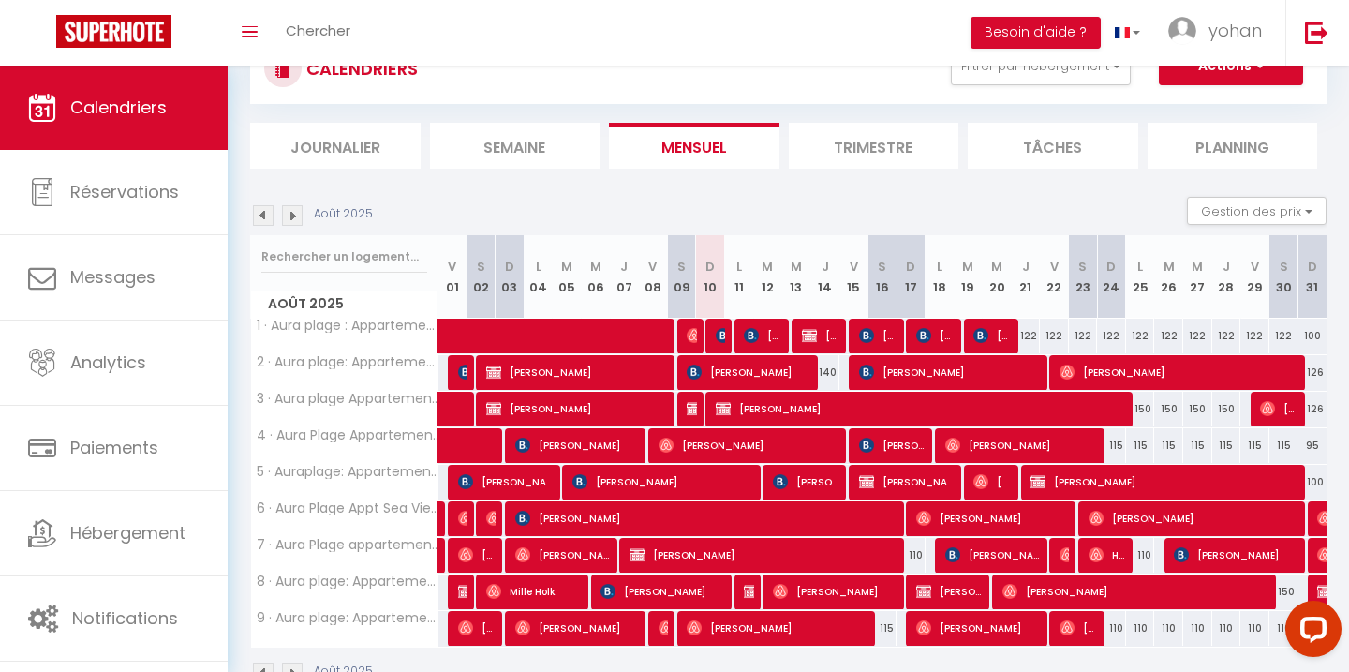
scroll to position [204, 0]
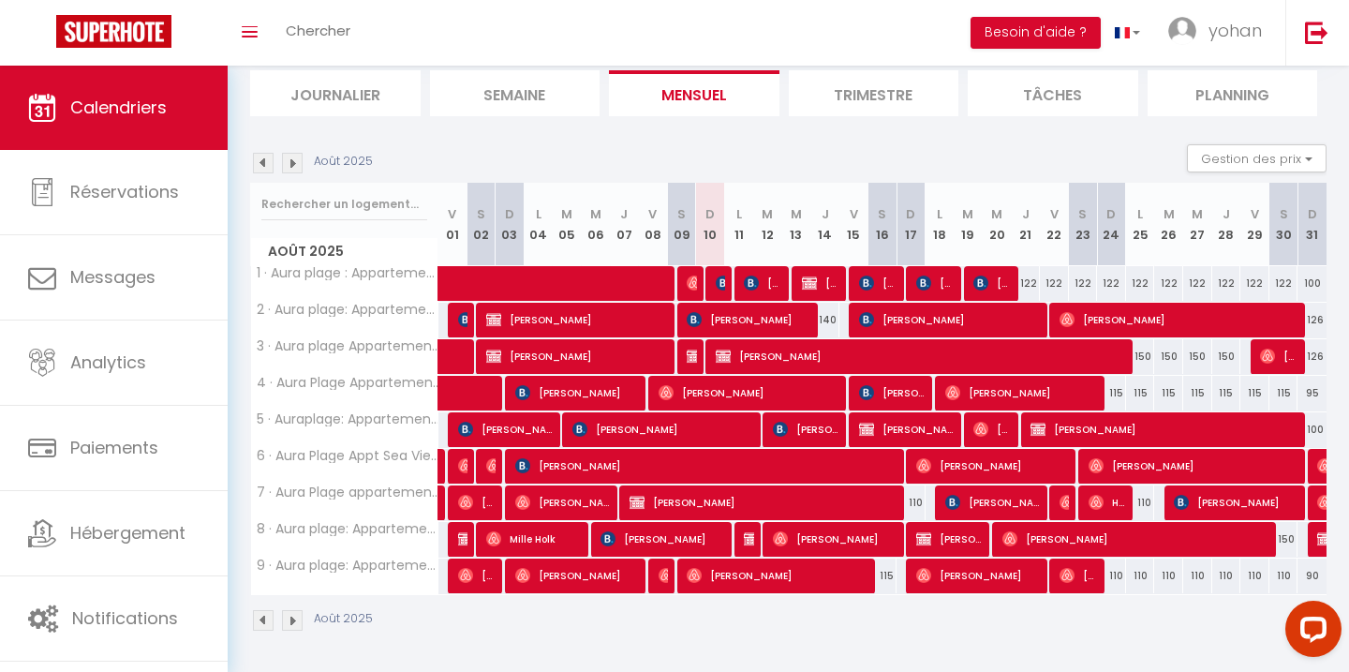
click at [267, 163] on img at bounding box center [263, 163] width 21 height 21
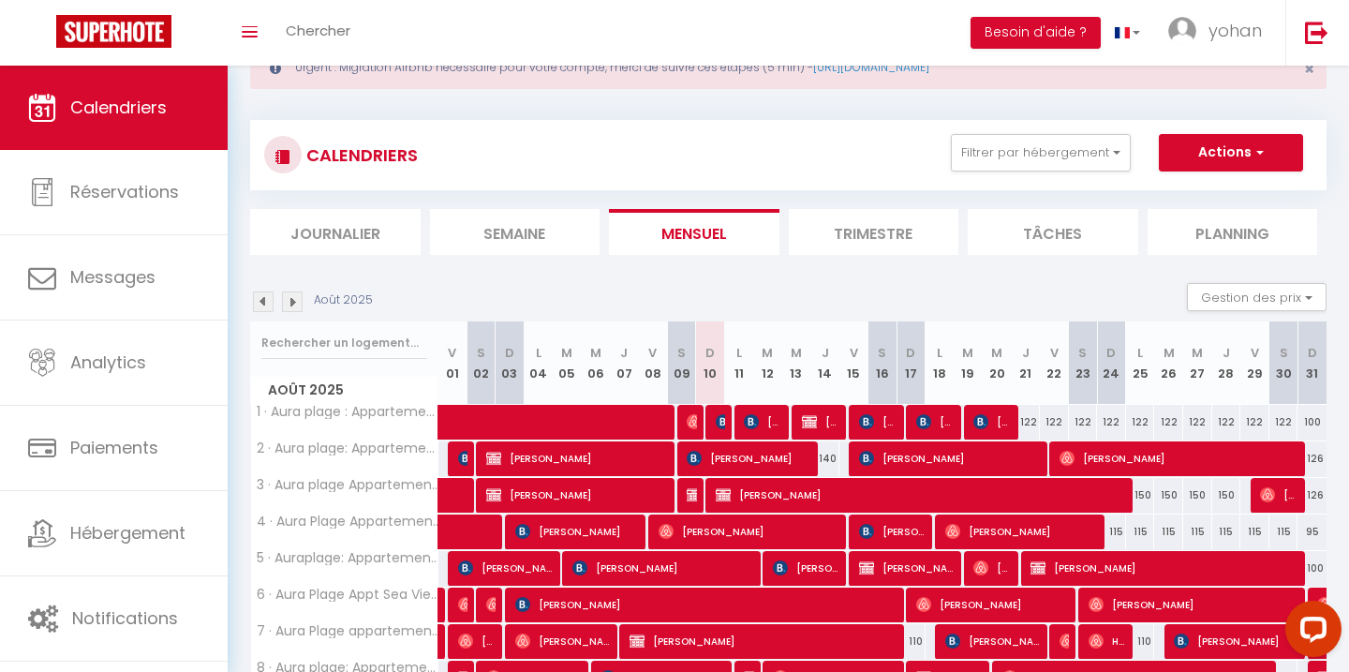
select select
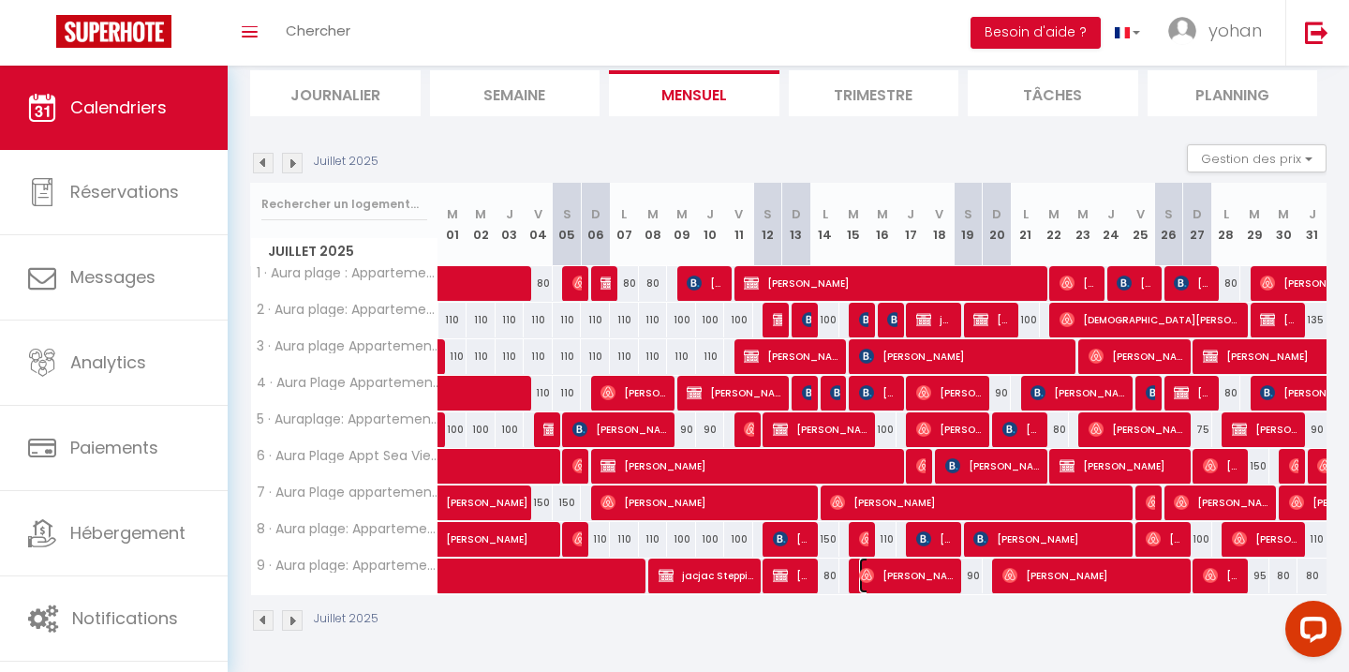
click at [916, 581] on span "[PERSON_NAME]" at bounding box center [907, 575] width 96 height 36
select select "OK"
select select "0"
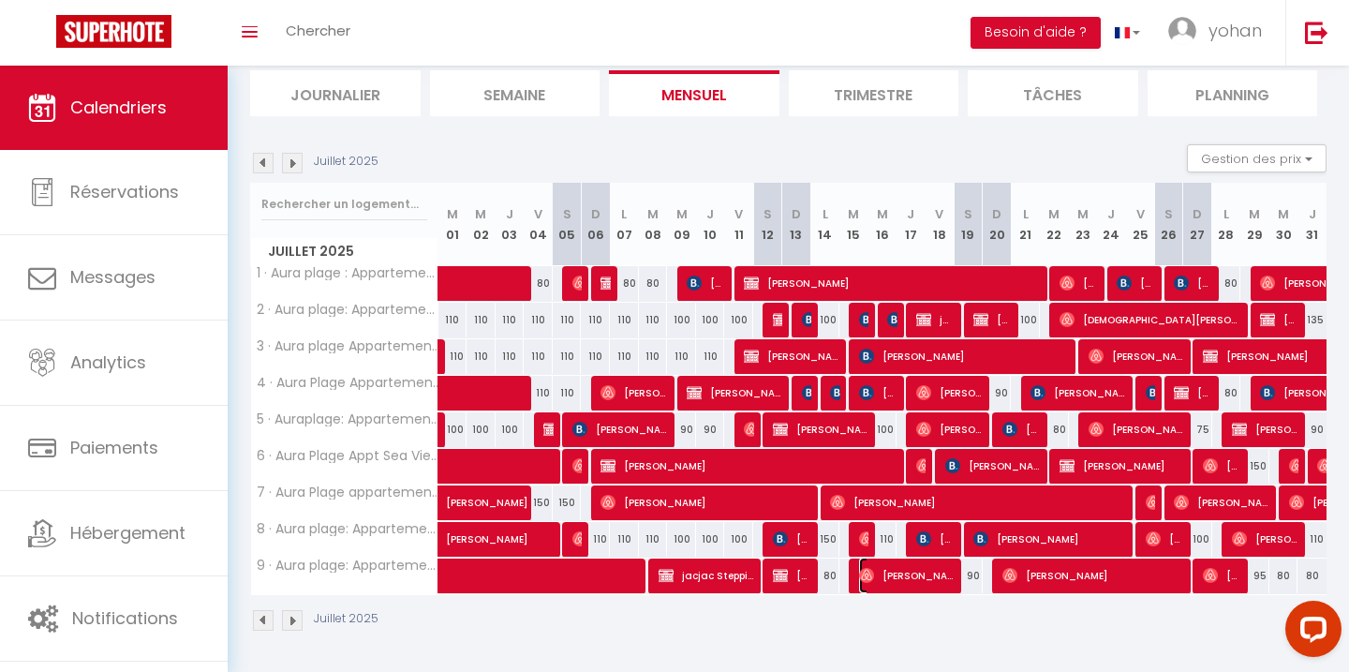
select select "1"
select select
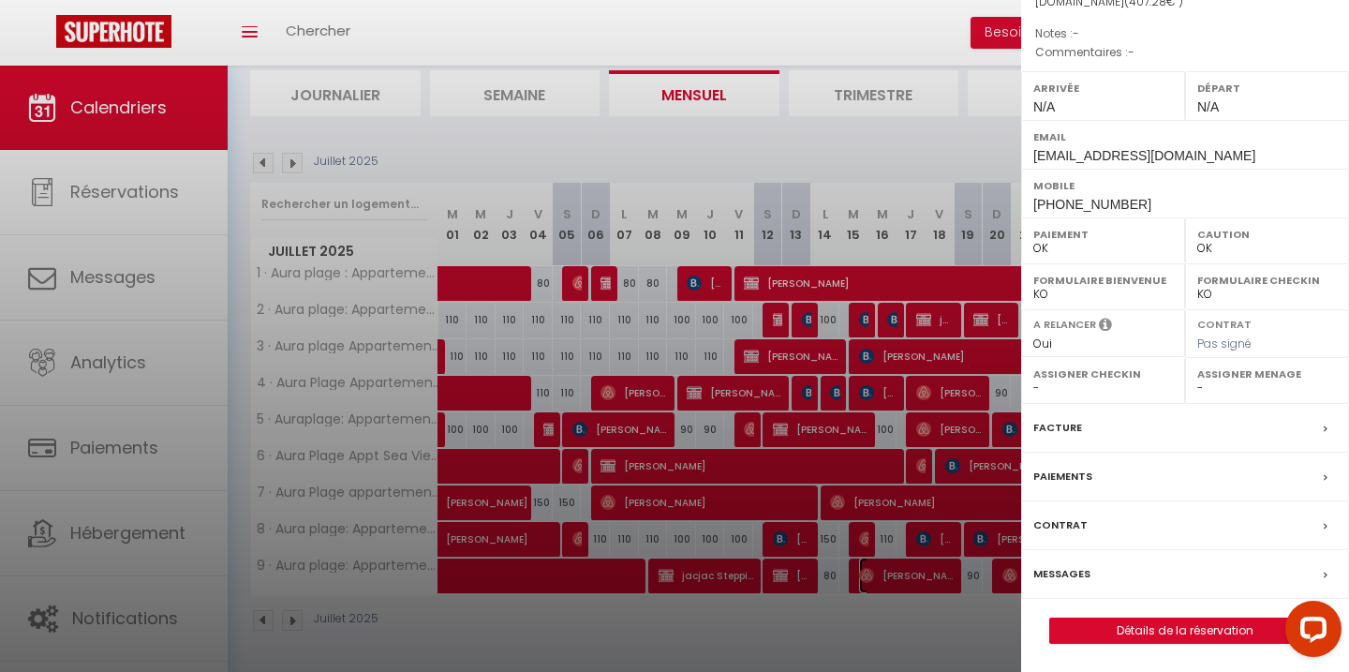
scroll to position [0, 0]
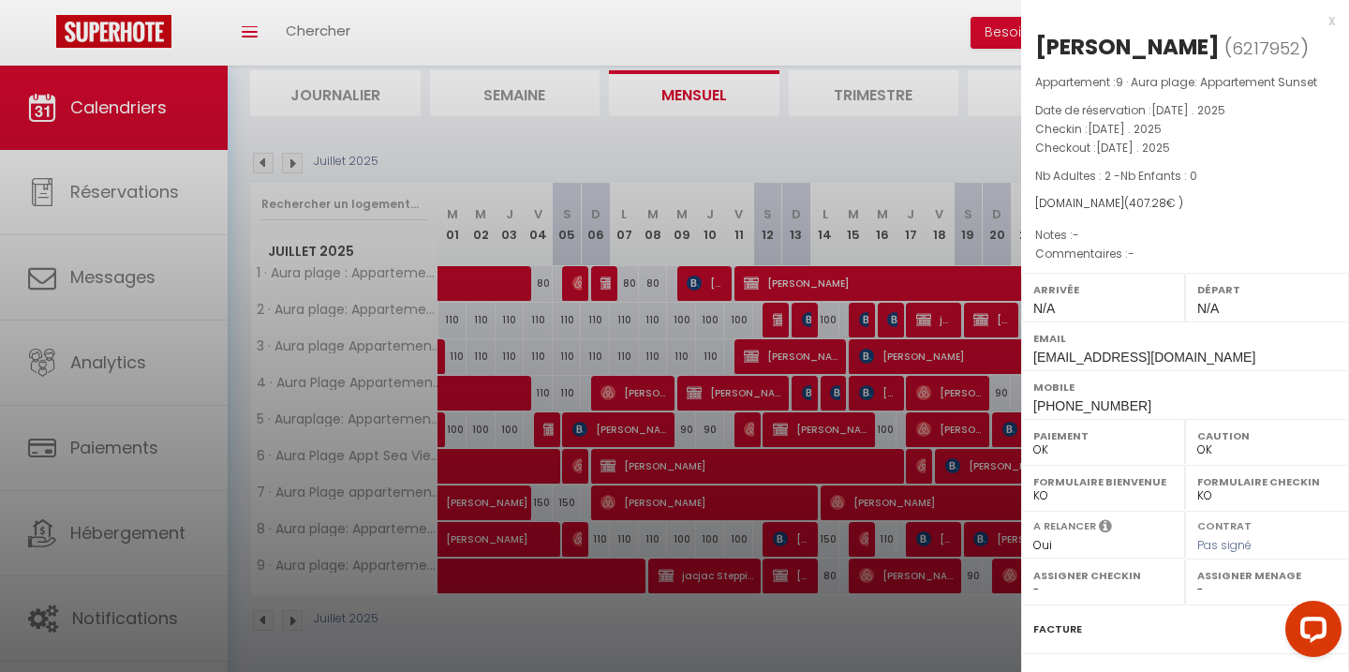
click at [928, 607] on div at bounding box center [674, 336] width 1349 height 672
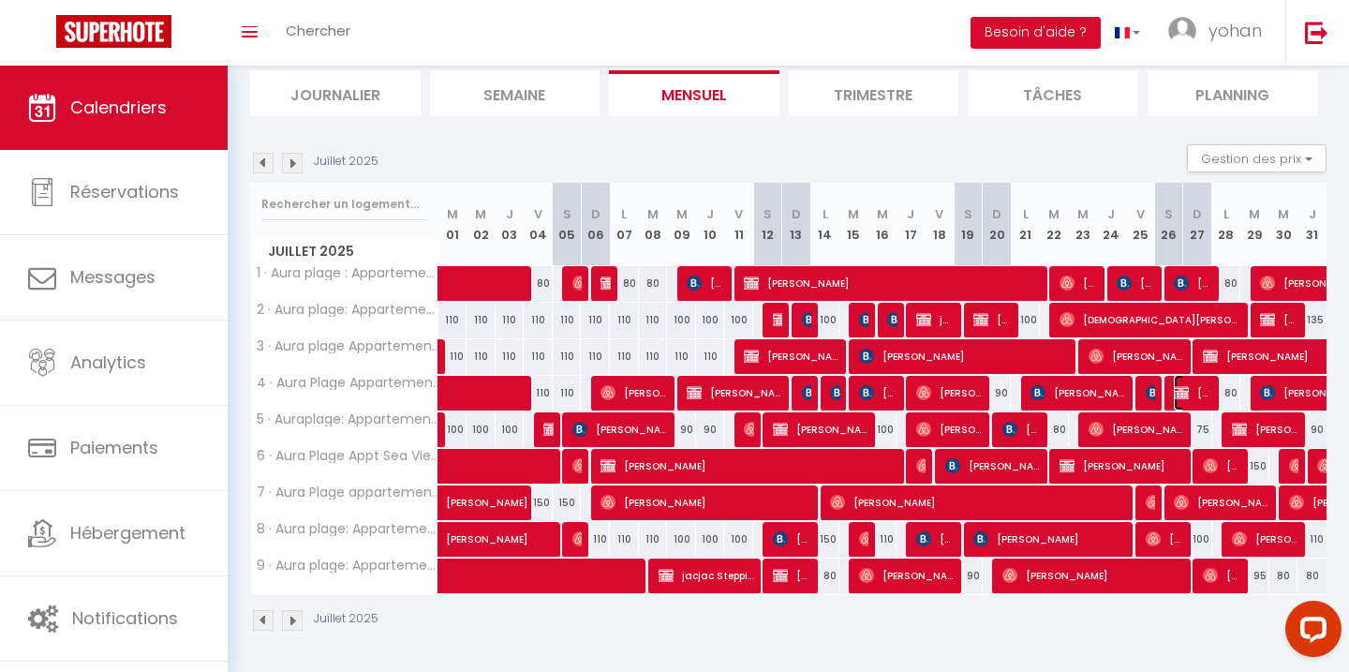
click at [1196, 390] on span "[PERSON_NAME] [PERSON_NAME]" at bounding box center [1193, 393] width 38 height 36
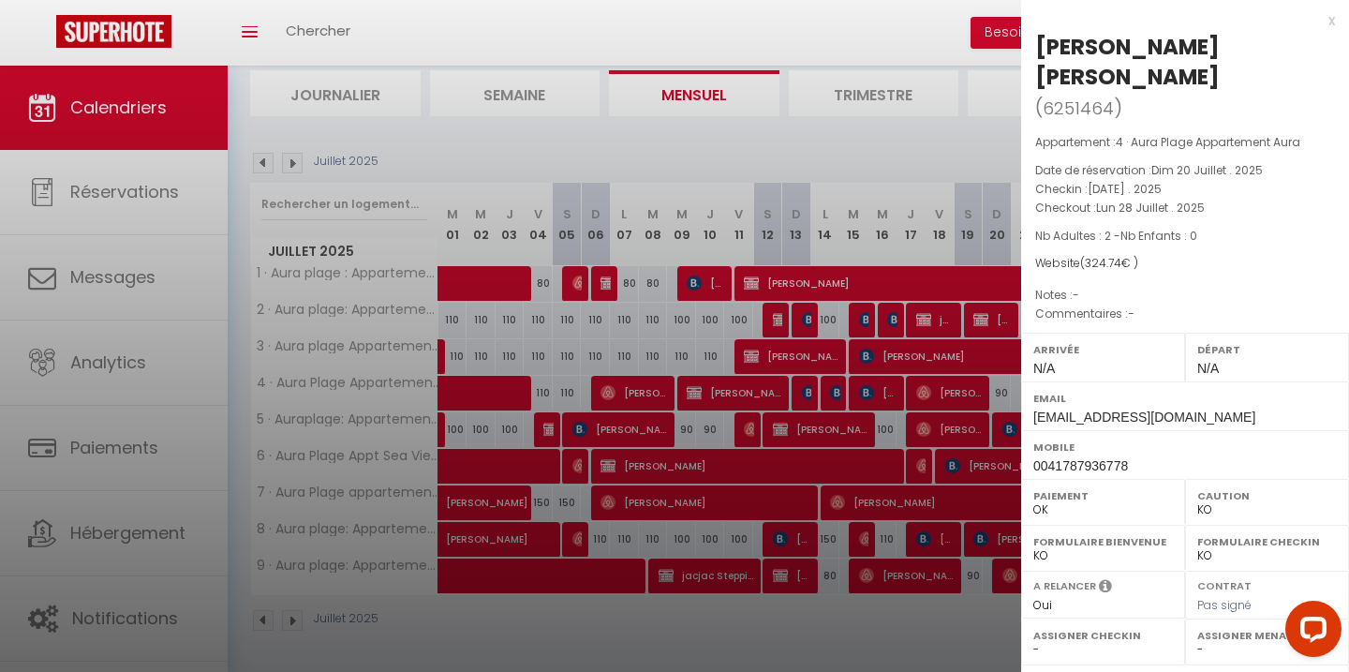
click at [945, 218] on div at bounding box center [674, 336] width 1349 height 672
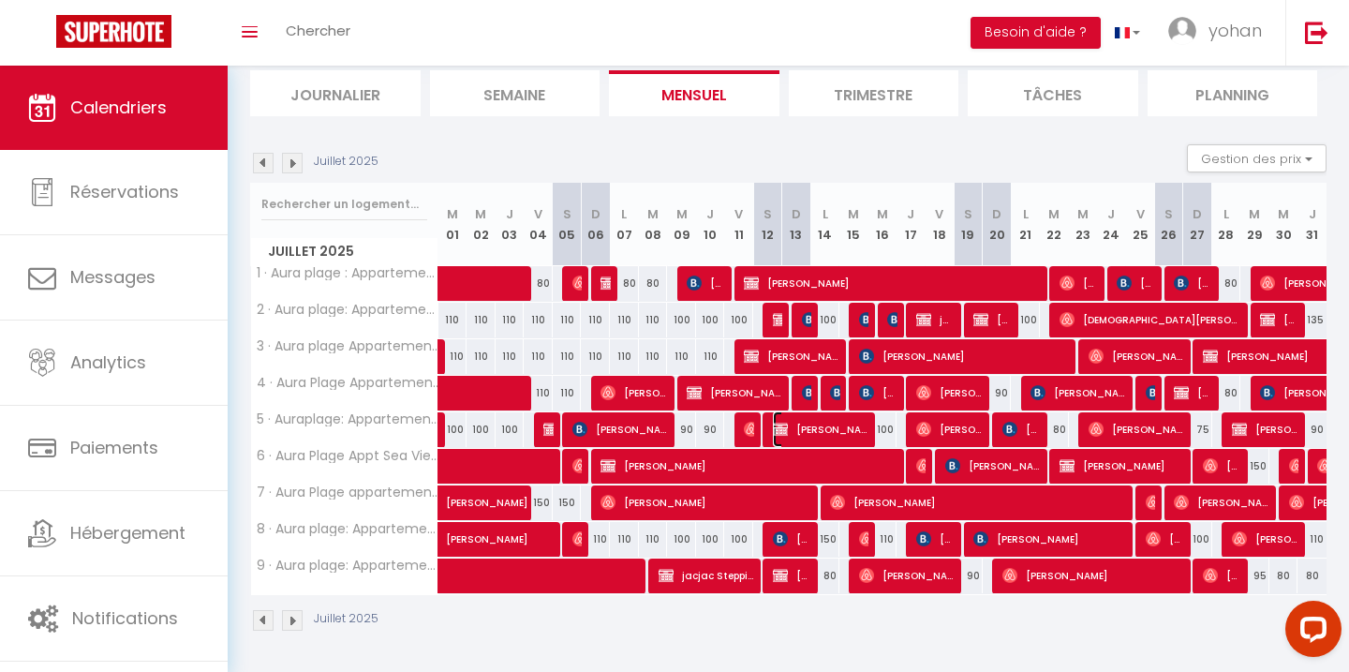
click at [807, 433] on span "[PERSON_NAME]" at bounding box center [821, 429] width 96 height 36
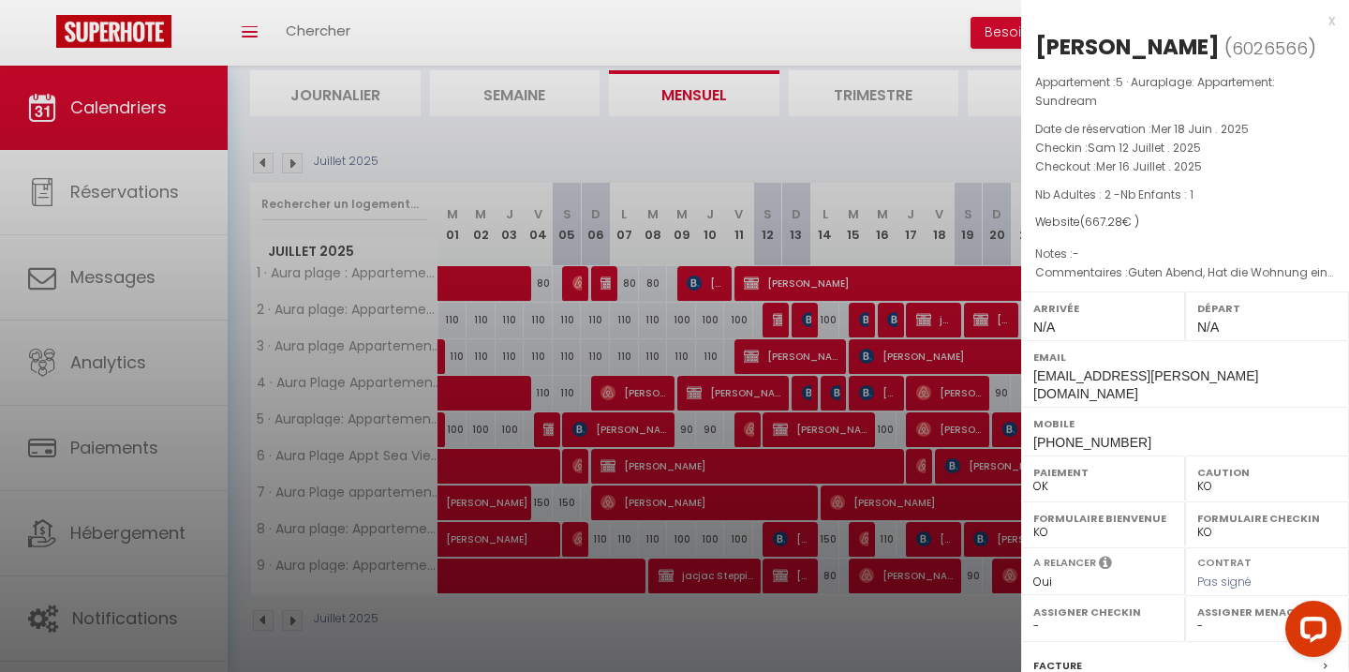
click at [770, 212] on div at bounding box center [674, 336] width 1349 height 672
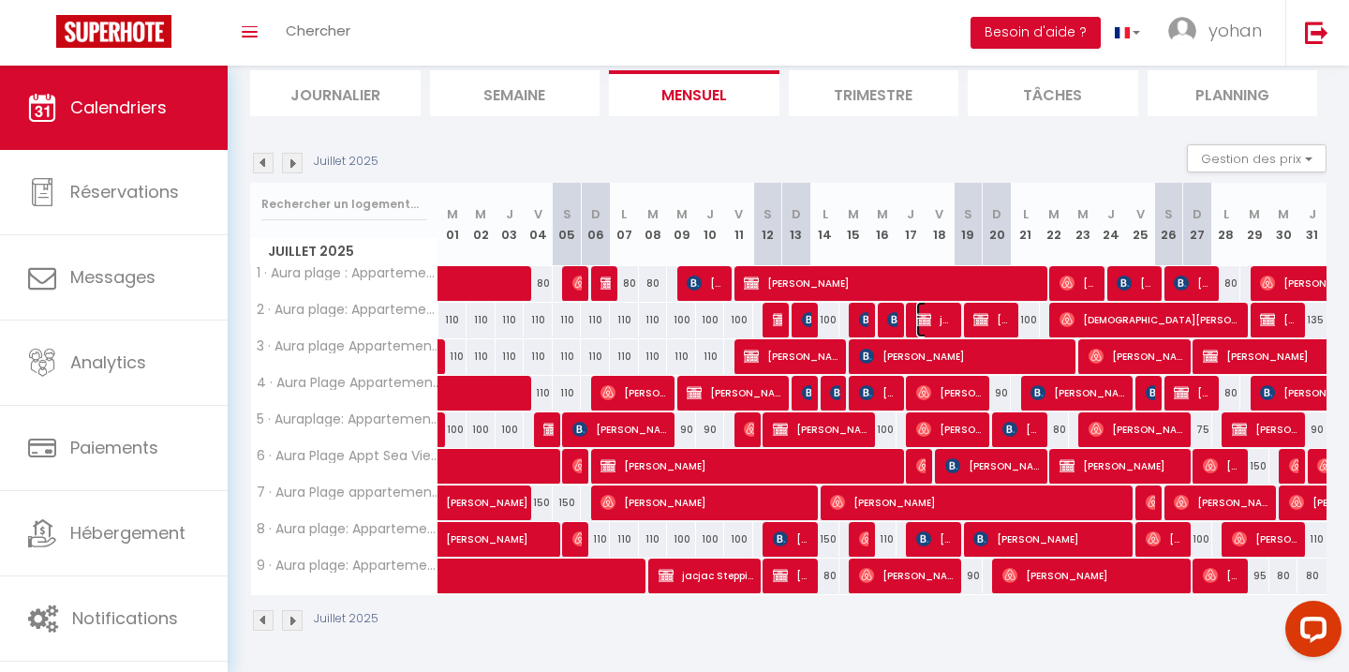
click at [943, 317] on span "jacjac Steppich" at bounding box center [935, 320] width 38 height 36
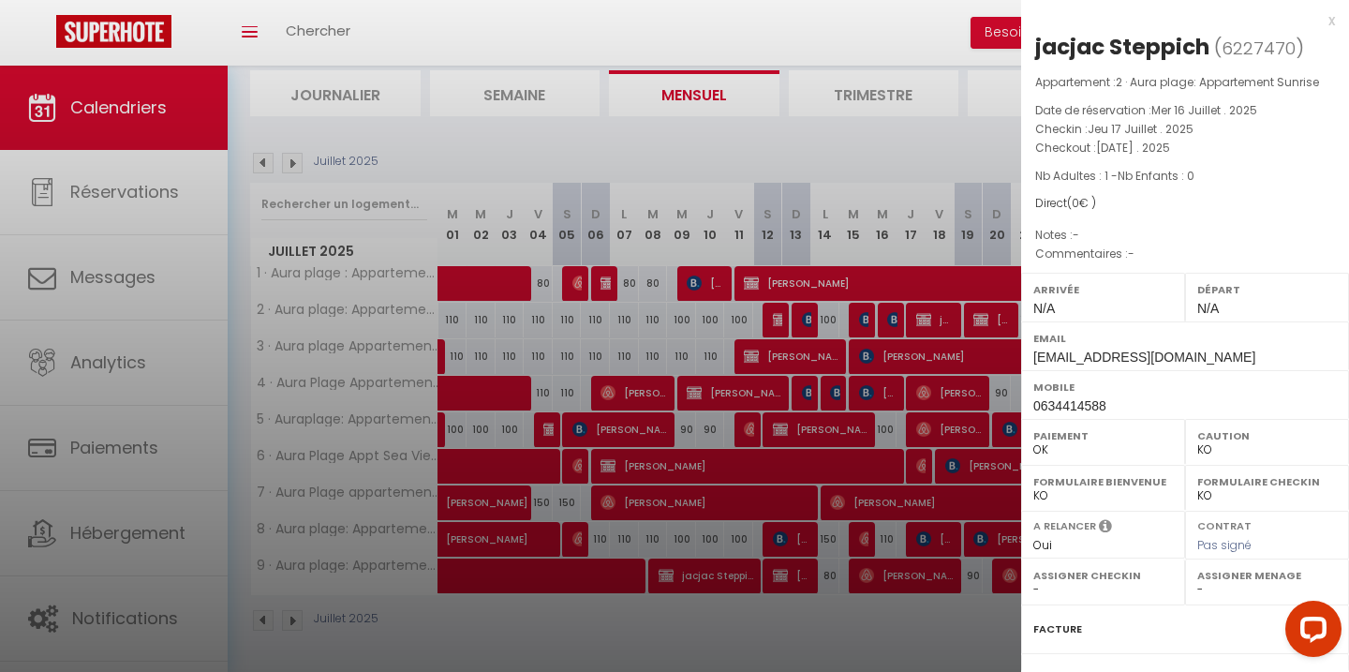
click at [932, 318] on div at bounding box center [674, 336] width 1349 height 672
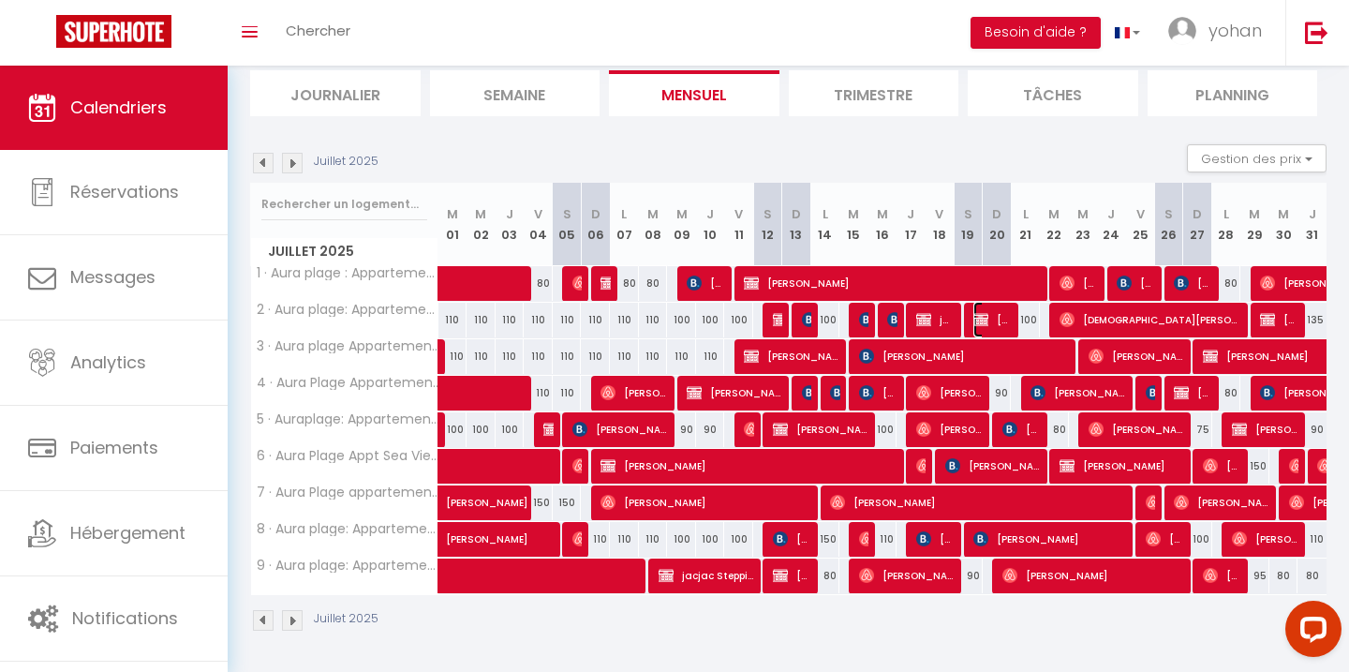
click at [982, 317] on img at bounding box center [980, 319] width 15 height 15
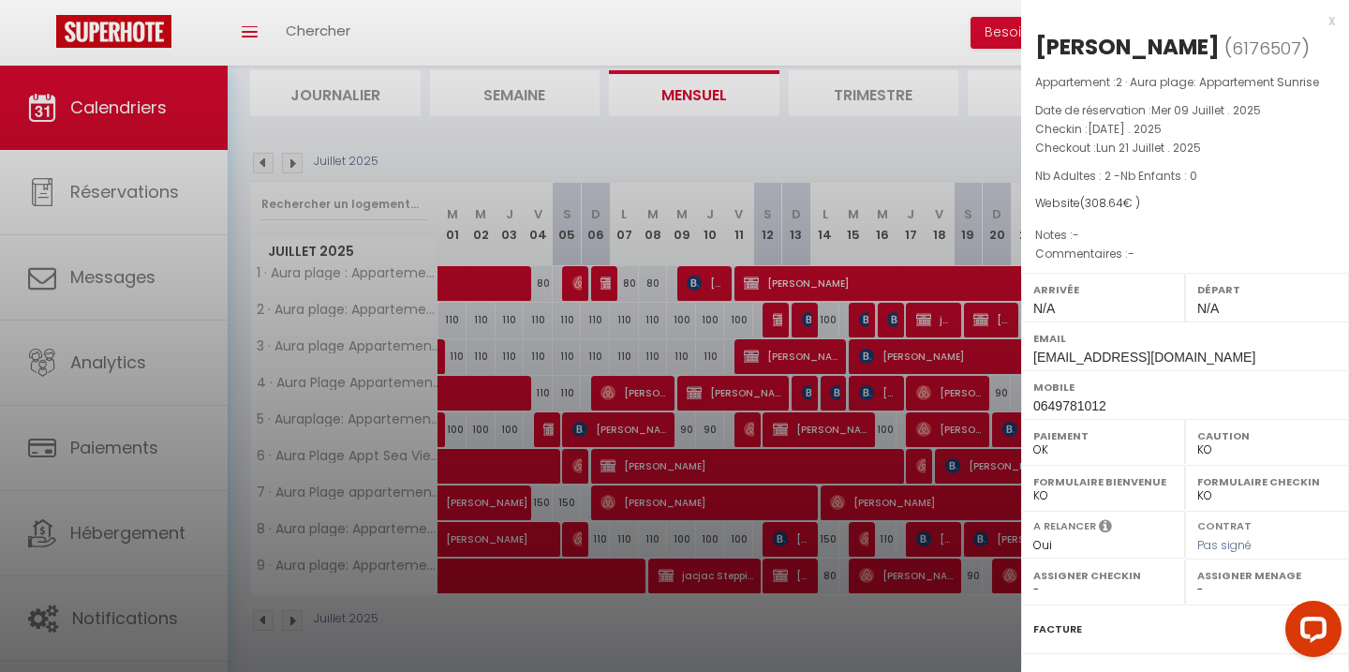
click at [948, 319] on div at bounding box center [674, 336] width 1349 height 672
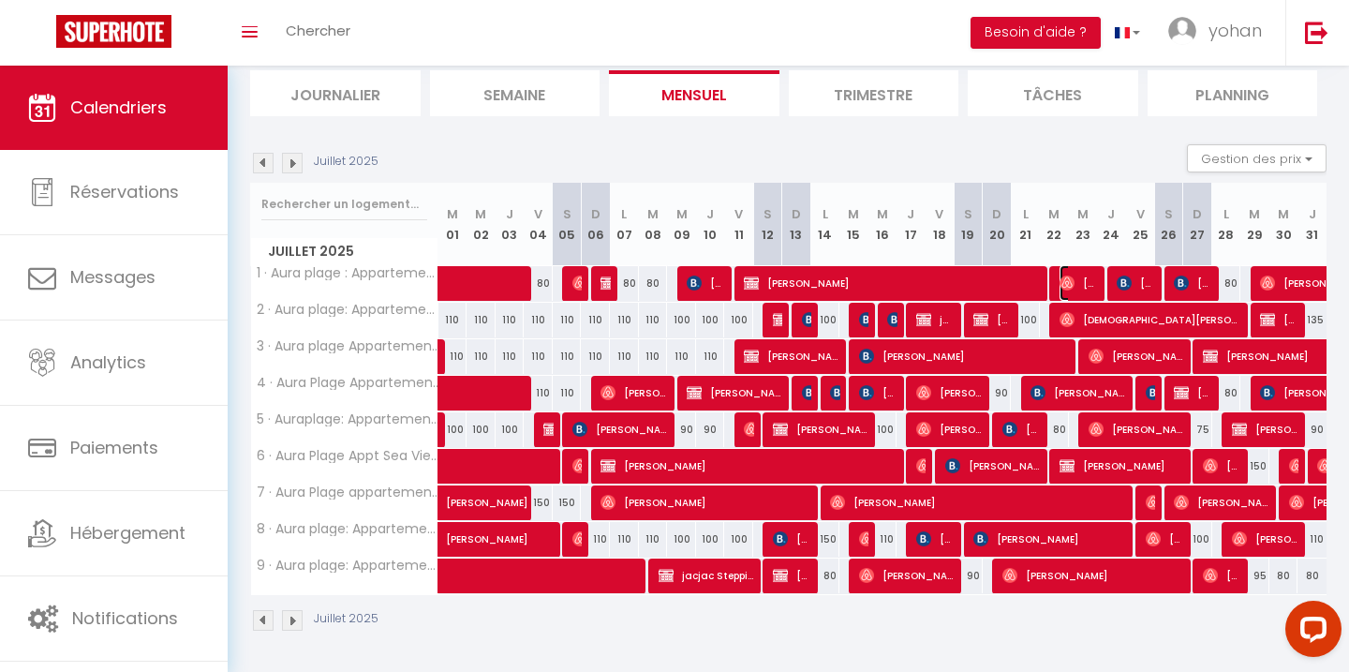
click at [1088, 277] on span "[PERSON_NAME]" at bounding box center [1079, 283] width 38 height 36
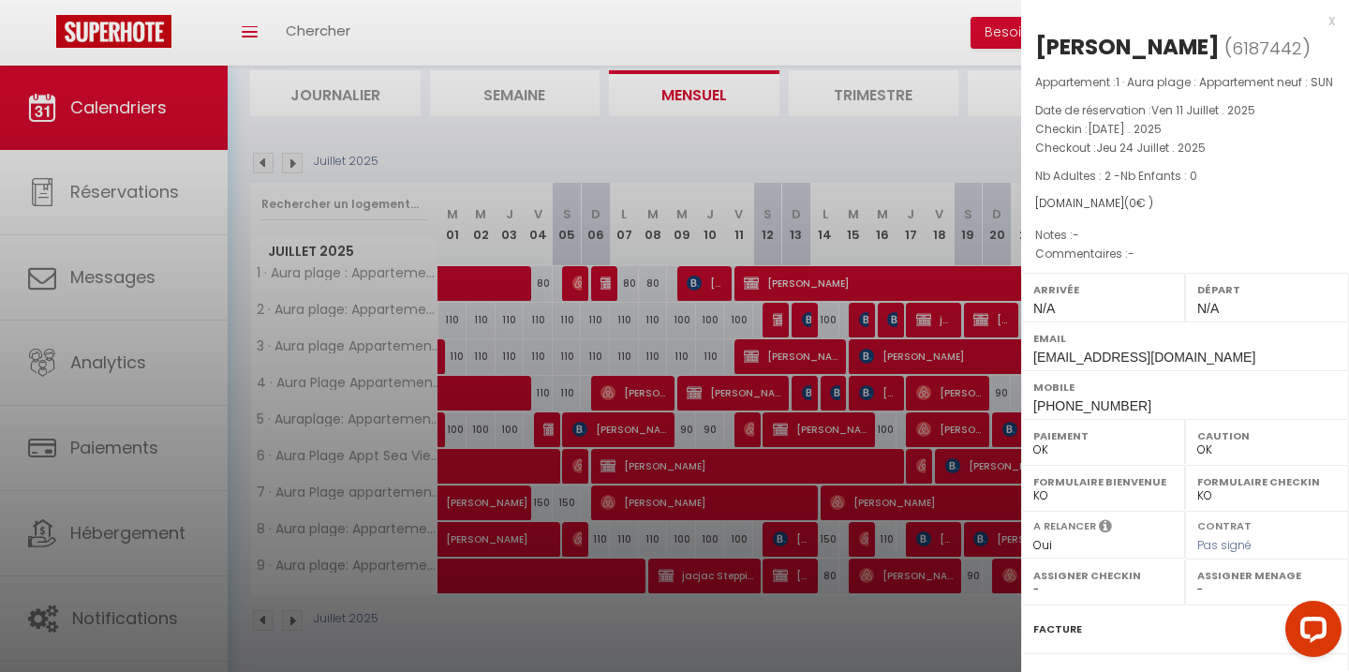
click at [929, 281] on div at bounding box center [674, 336] width 1349 height 672
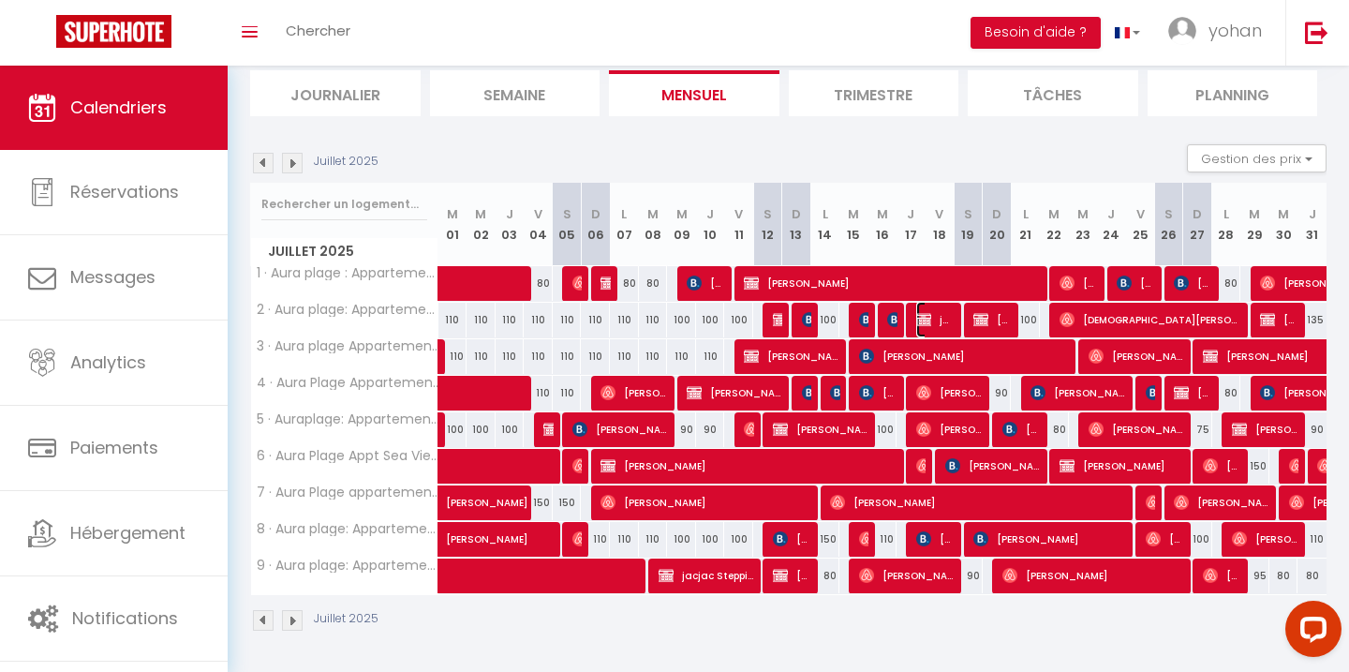
click at [937, 321] on span "jacjac Steppich" at bounding box center [935, 320] width 38 height 36
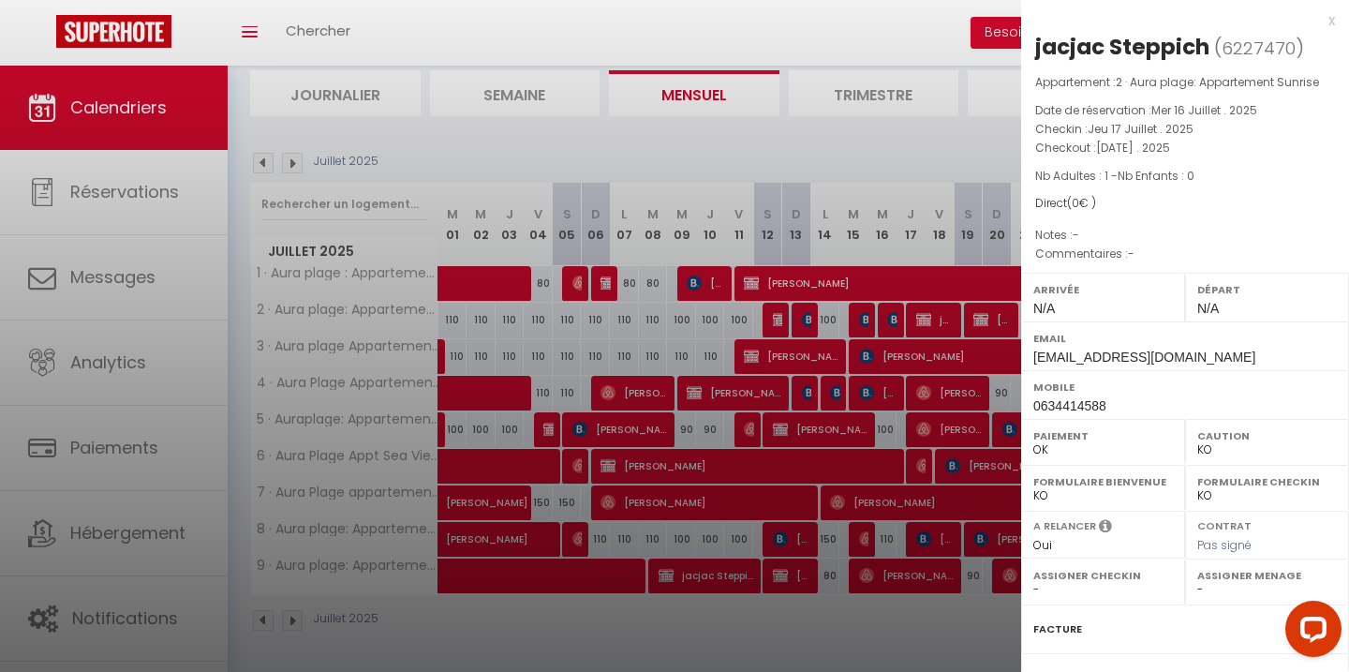
click at [830, 360] on div at bounding box center [674, 336] width 1349 height 672
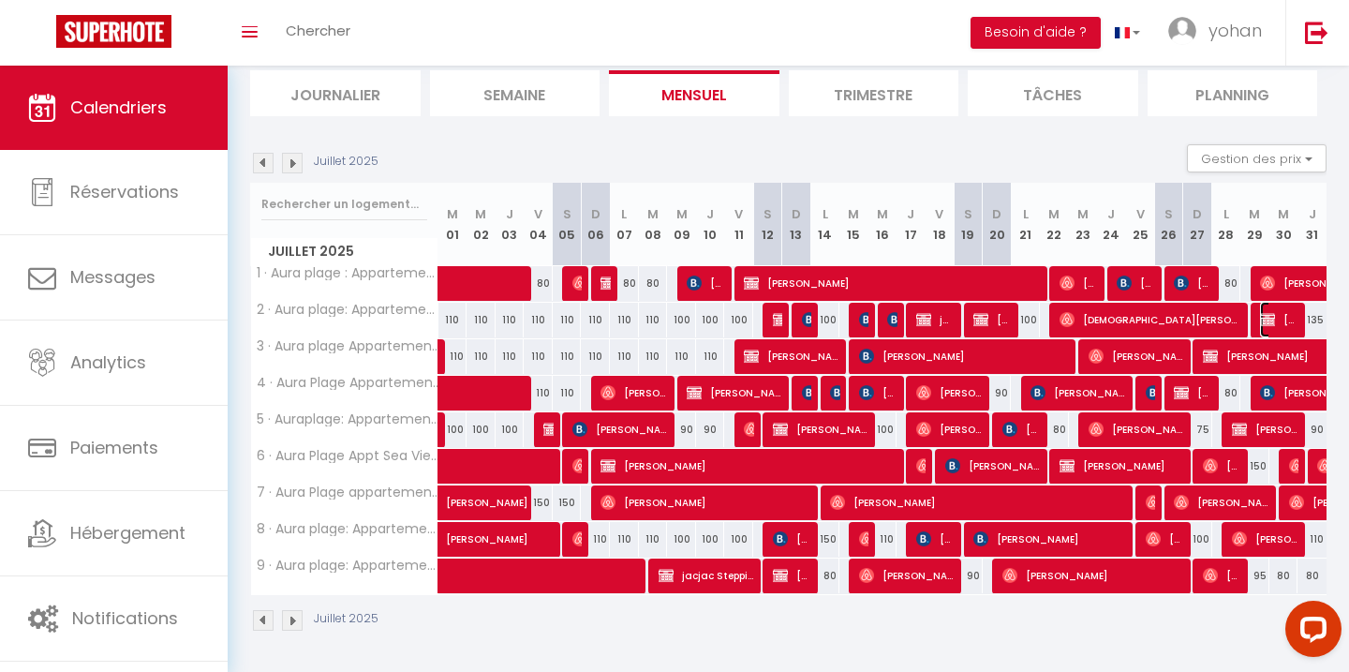
click at [1266, 320] on img at bounding box center [1267, 319] width 15 height 15
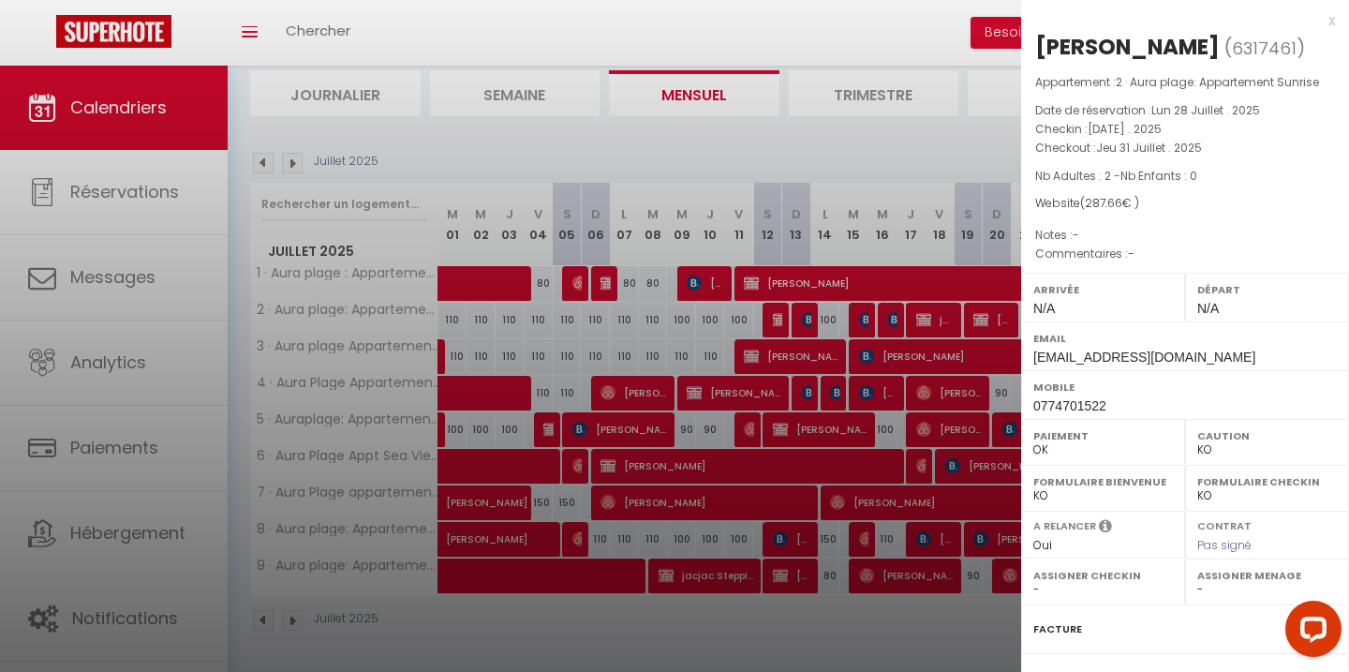
click at [958, 318] on div at bounding box center [674, 336] width 1349 height 672
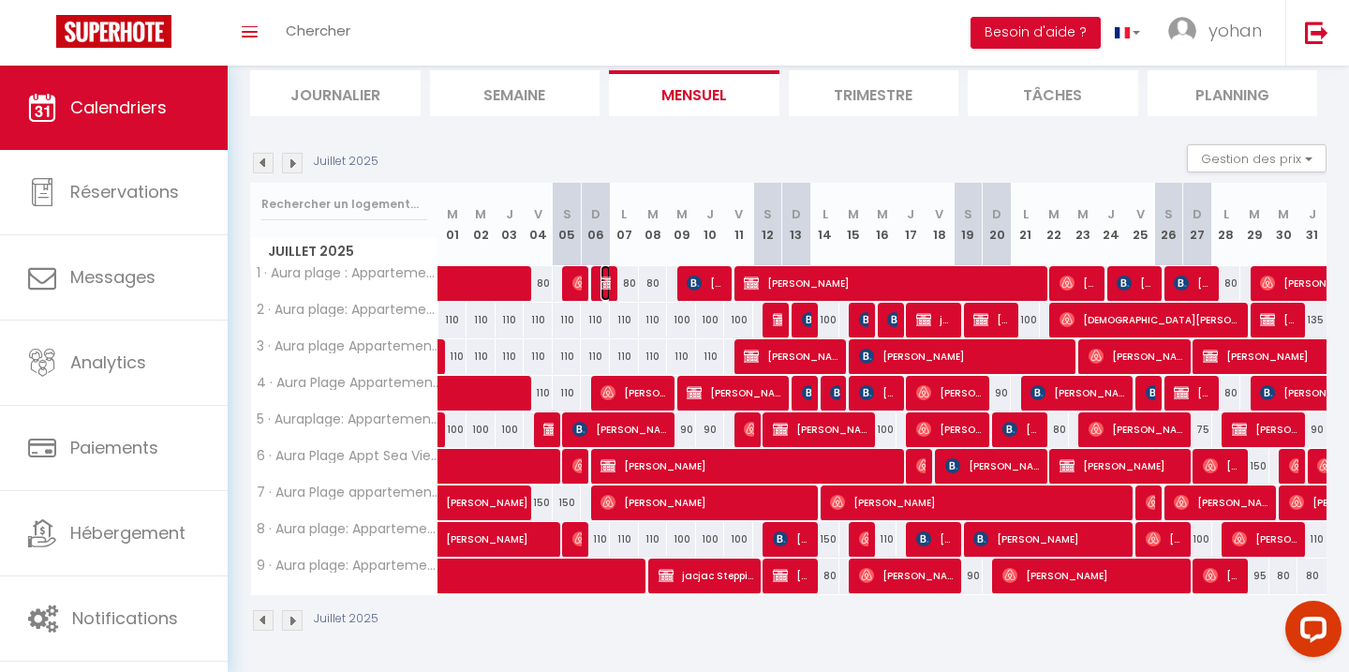
click at [603, 280] on img at bounding box center [608, 282] width 15 height 15
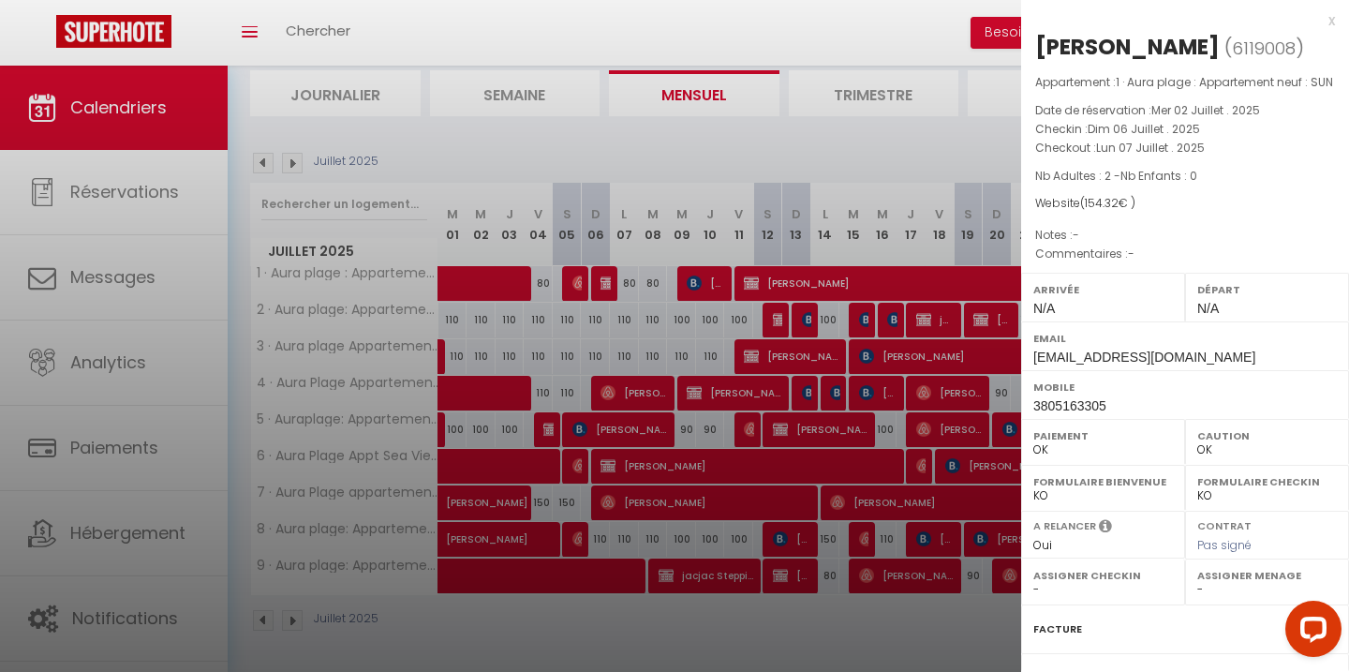
click at [640, 338] on div at bounding box center [674, 336] width 1349 height 672
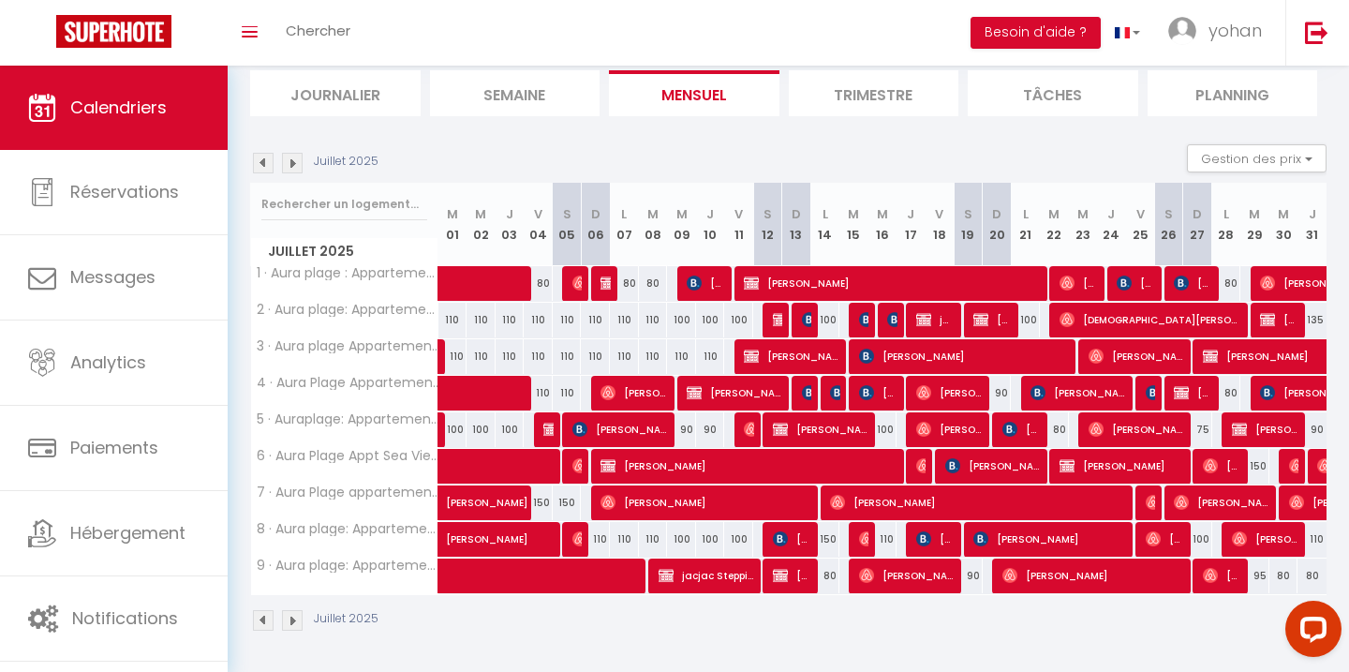
click at [555, 425] on div at bounding box center [545, 430] width 29 height 36
click at [552, 428] on img at bounding box center [550, 429] width 15 height 15
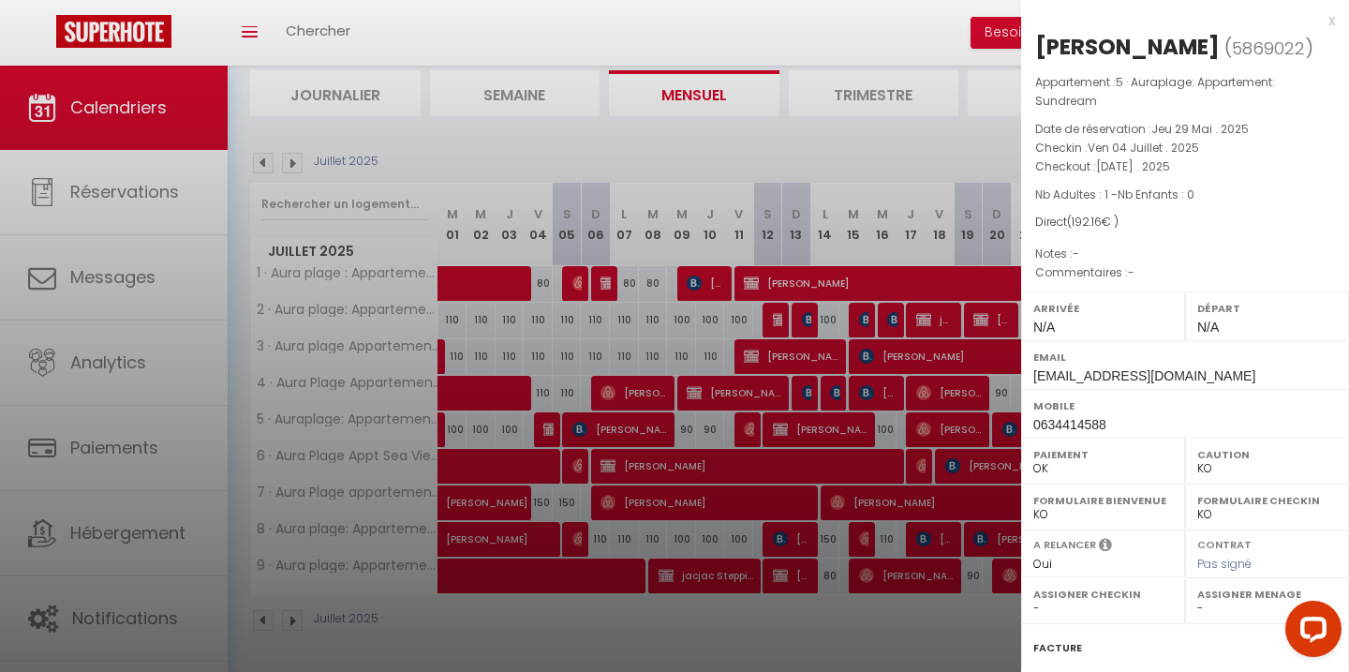
click at [626, 325] on div at bounding box center [674, 336] width 1349 height 672
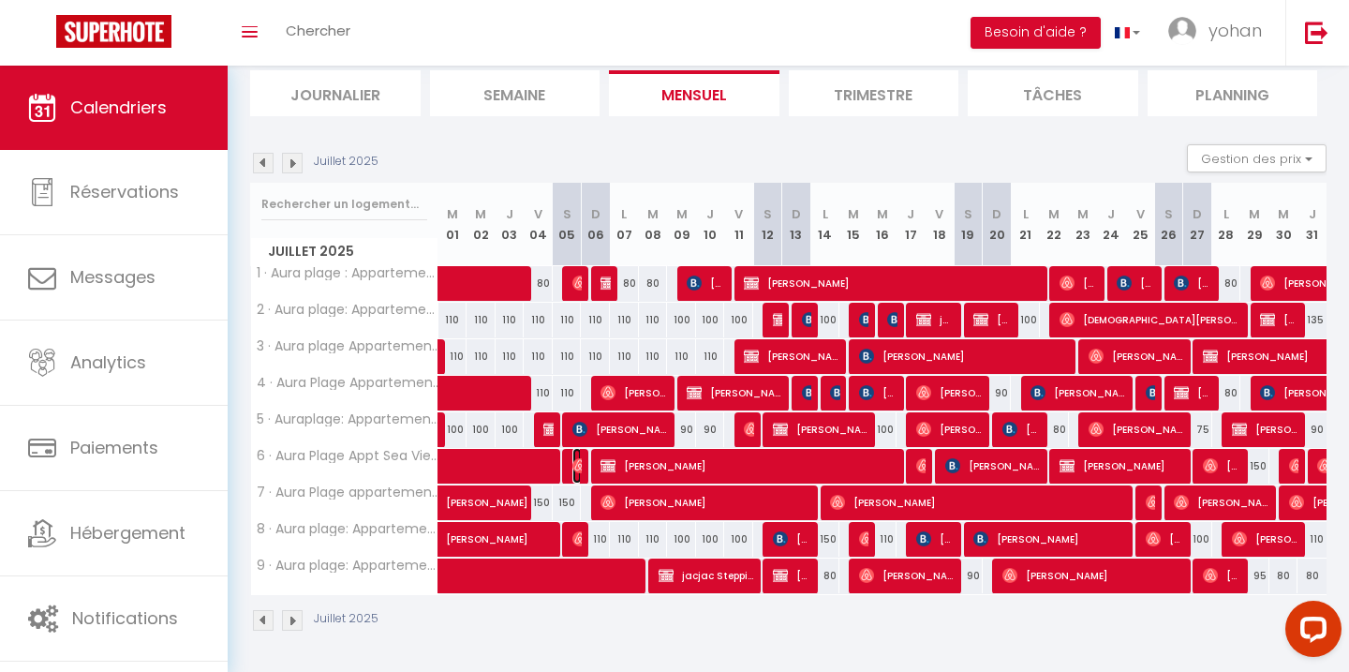
click at [581, 460] on img at bounding box center [579, 465] width 15 height 15
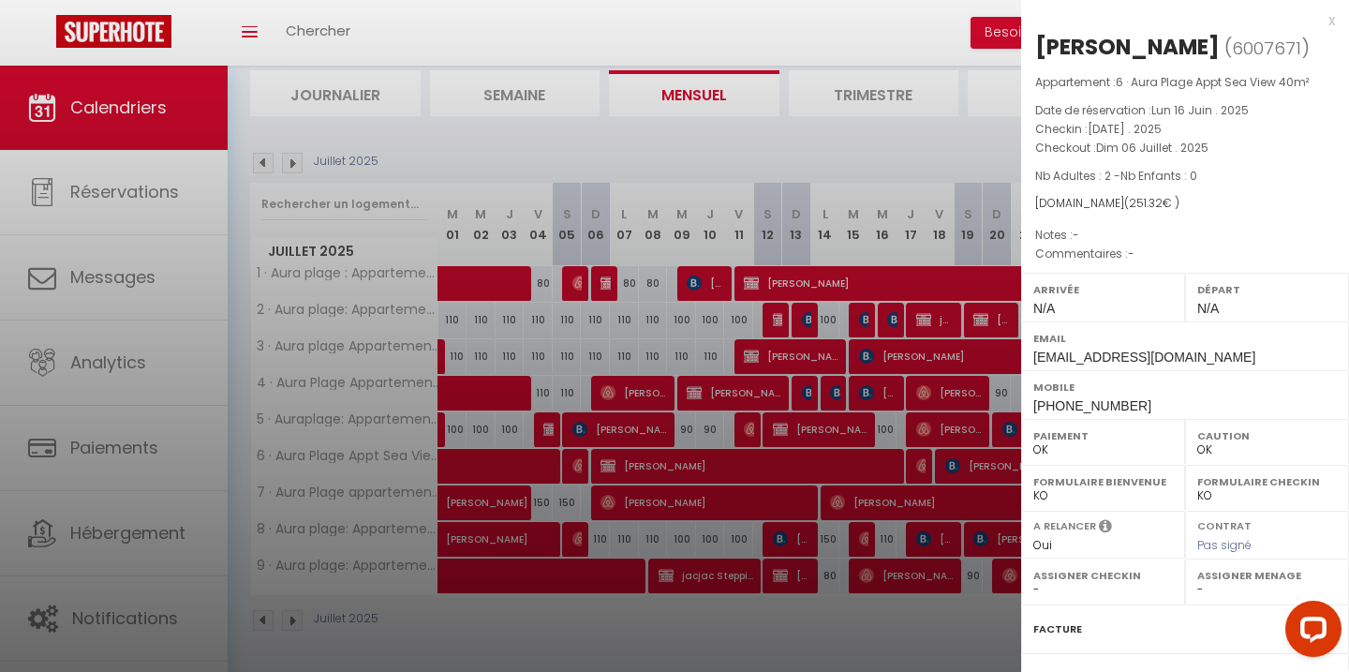
click at [629, 342] on div at bounding box center [674, 336] width 1349 height 672
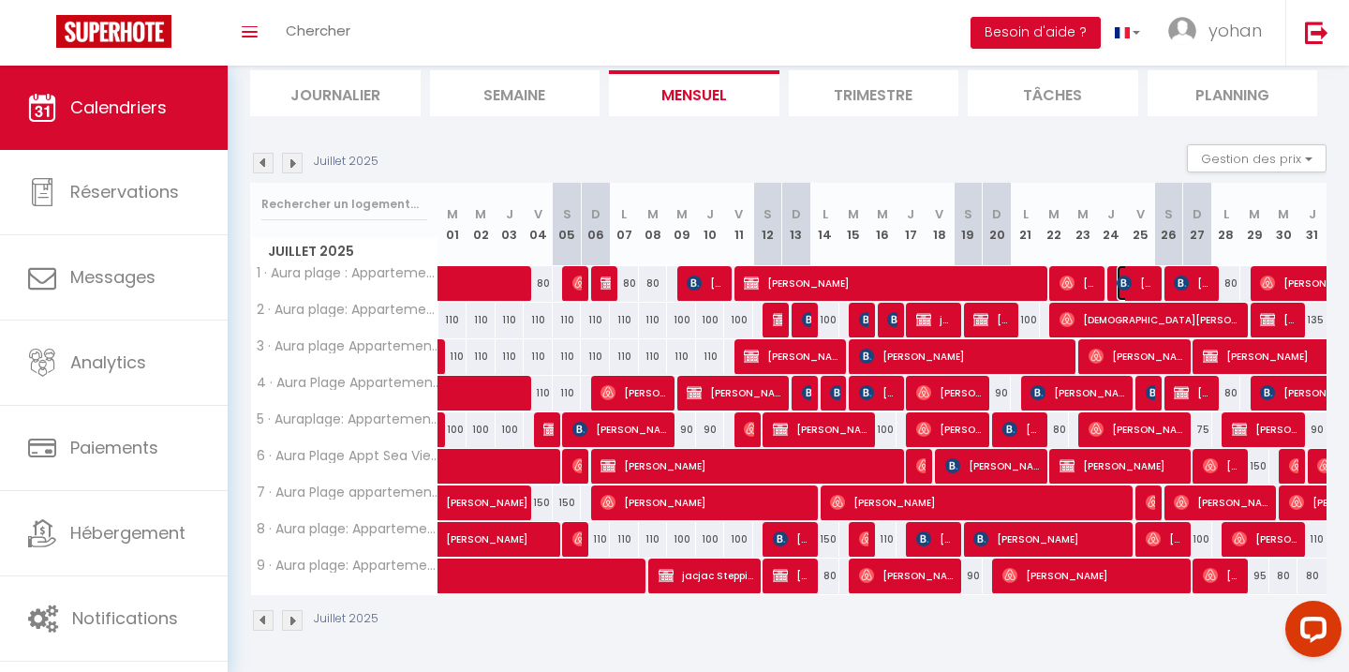
click at [1141, 284] on span "[PERSON_NAME]" at bounding box center [1136, 283] width 38 height 36
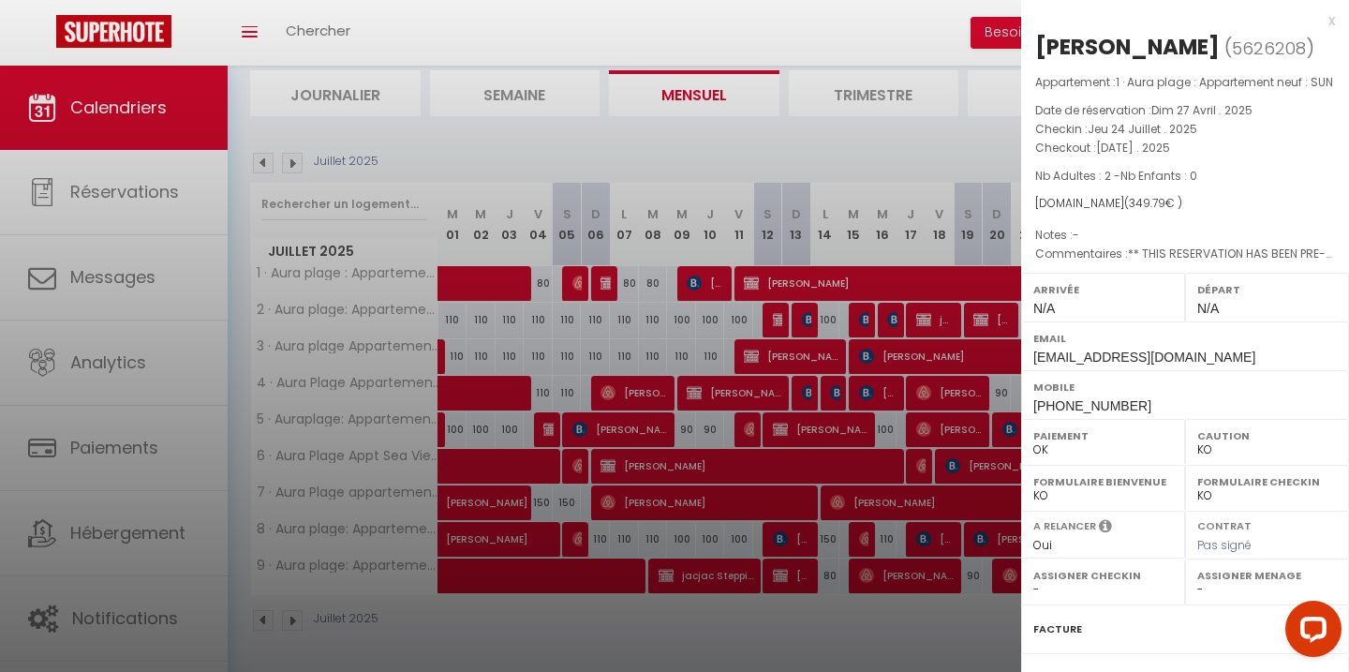
click at [968, 310] on div at bounding box center [674, 336] width 1349 height 672
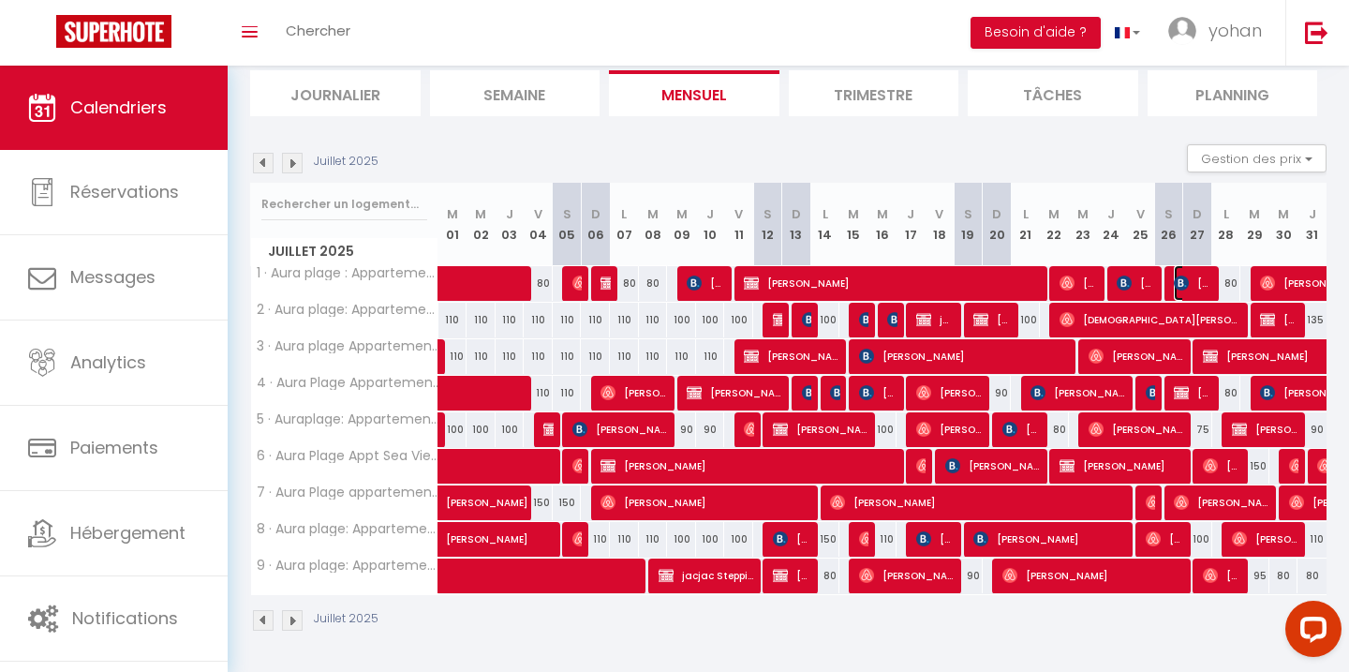
click at [1191, 284] on span "[PERSON_NAME]" at bounding box center [1193, 283] width 38 height 36
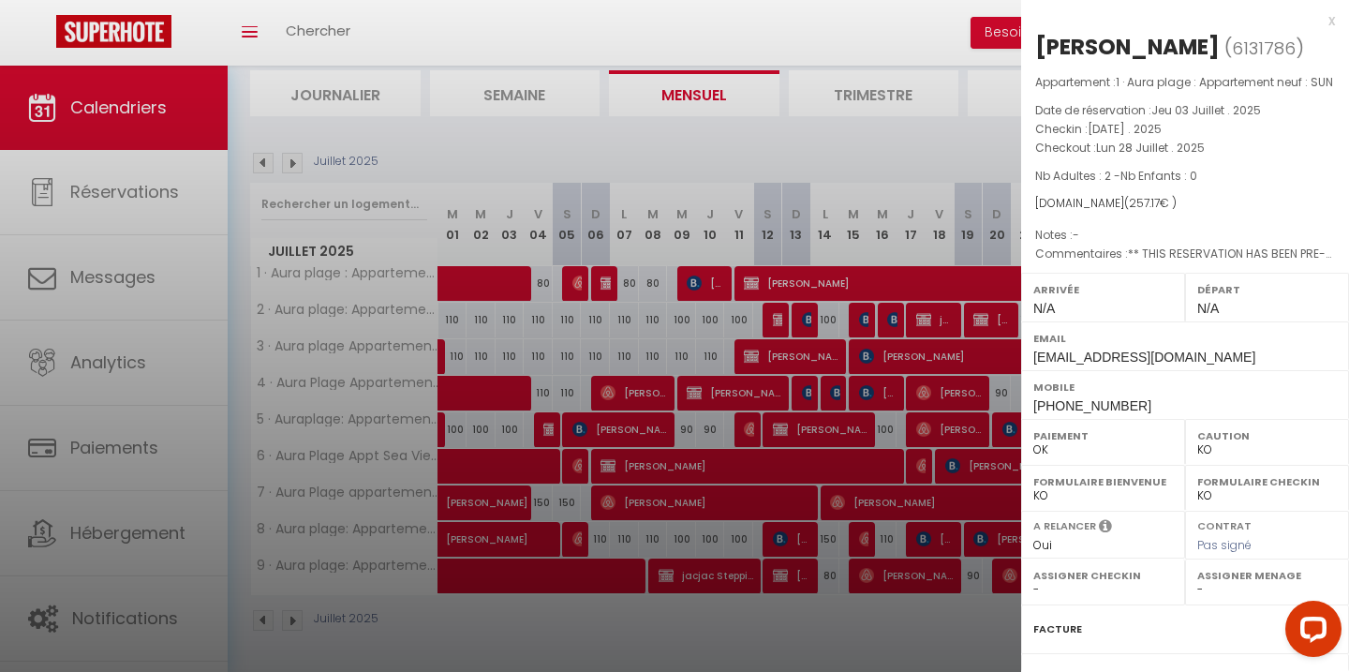
click at [962, 327] on div at bounding box center [674, 336] width 1349 height 672
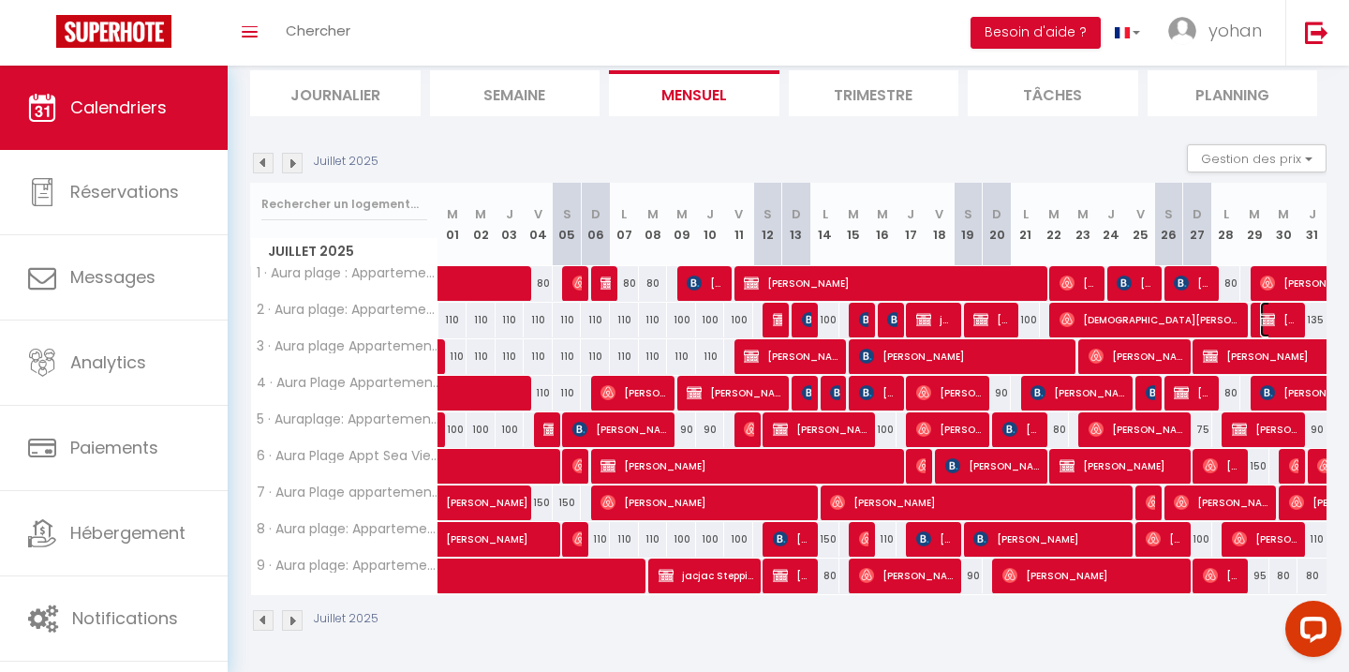
click at [1269, 319] on img at bounding box center [1267, 319] width 15 height 15
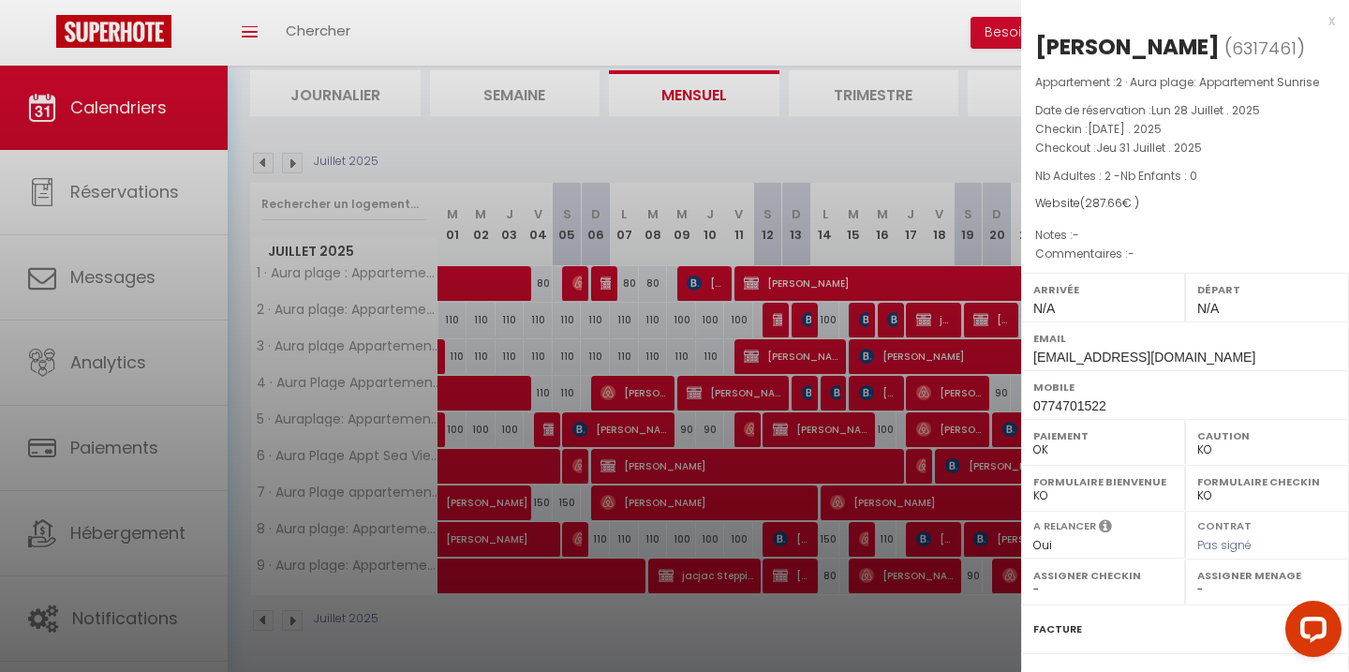
click at [967, 328] on div at bounding box center [674, 336] width 1349 height 672
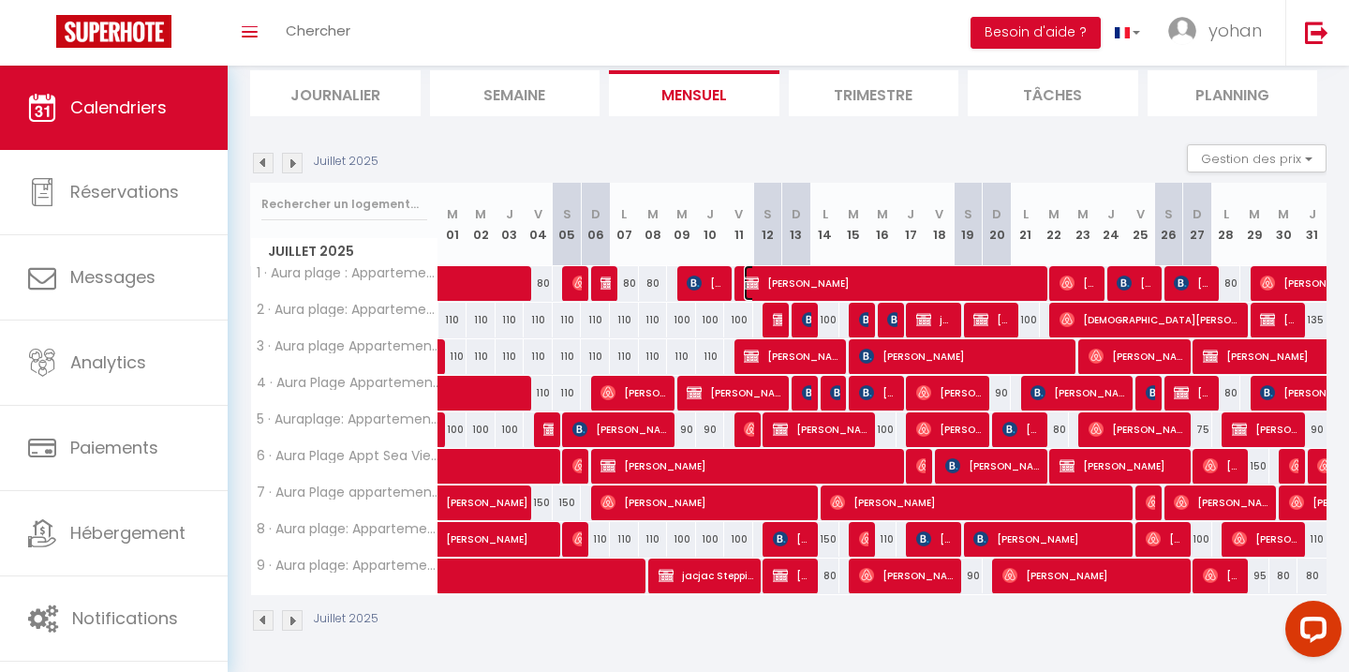
click at [782, 289] on span "[PERSON_NAME]" at bounding box center [894, 283] width 300 height 36
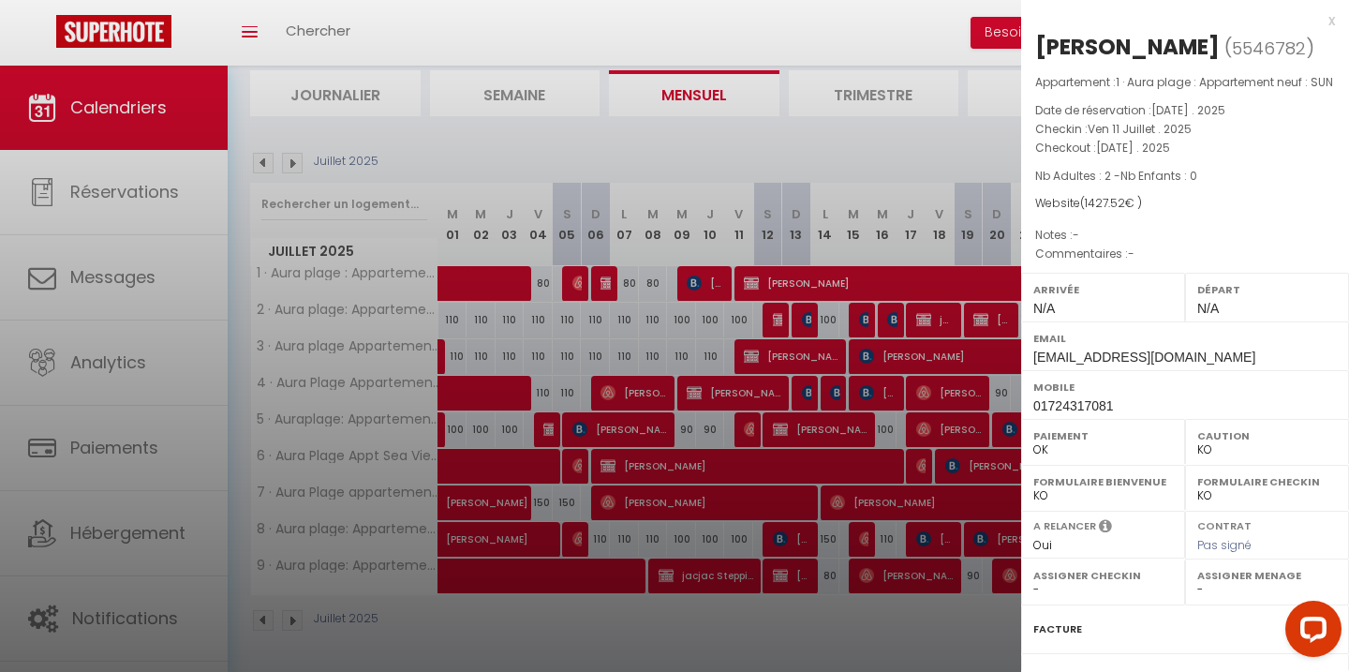
click at [778, 374] on div at bounding box center [674, 336] width 1349 height 672
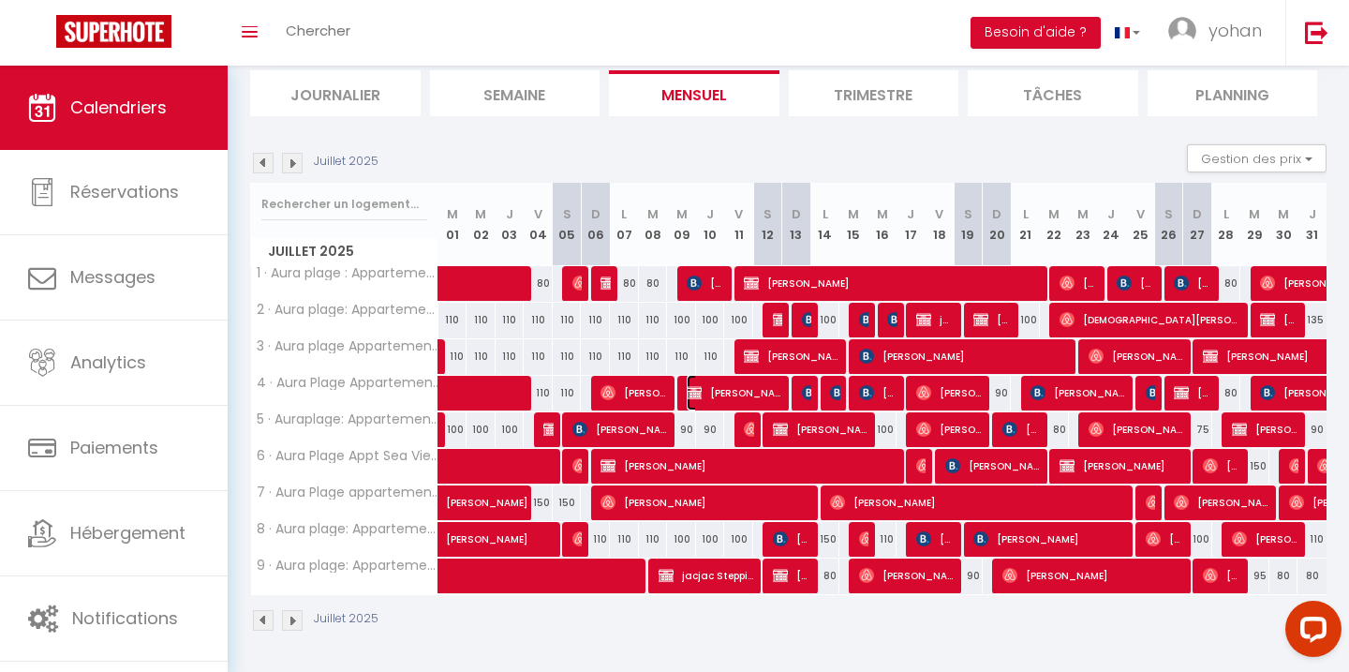
click at [730, 398] on span "[PERSON_NAME]" at bounding box center [735, 393] width 96 height 36
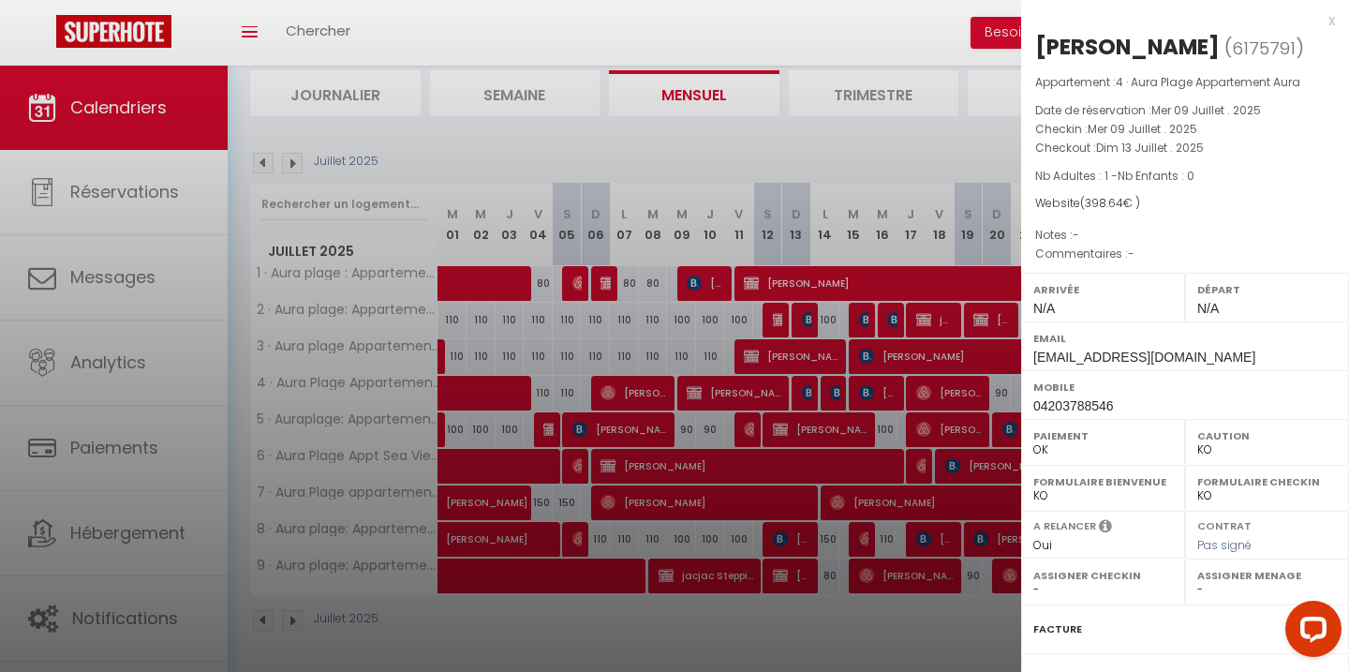
click at [702, 397] on div at bounding box center [674, 336] width 1349 height 672
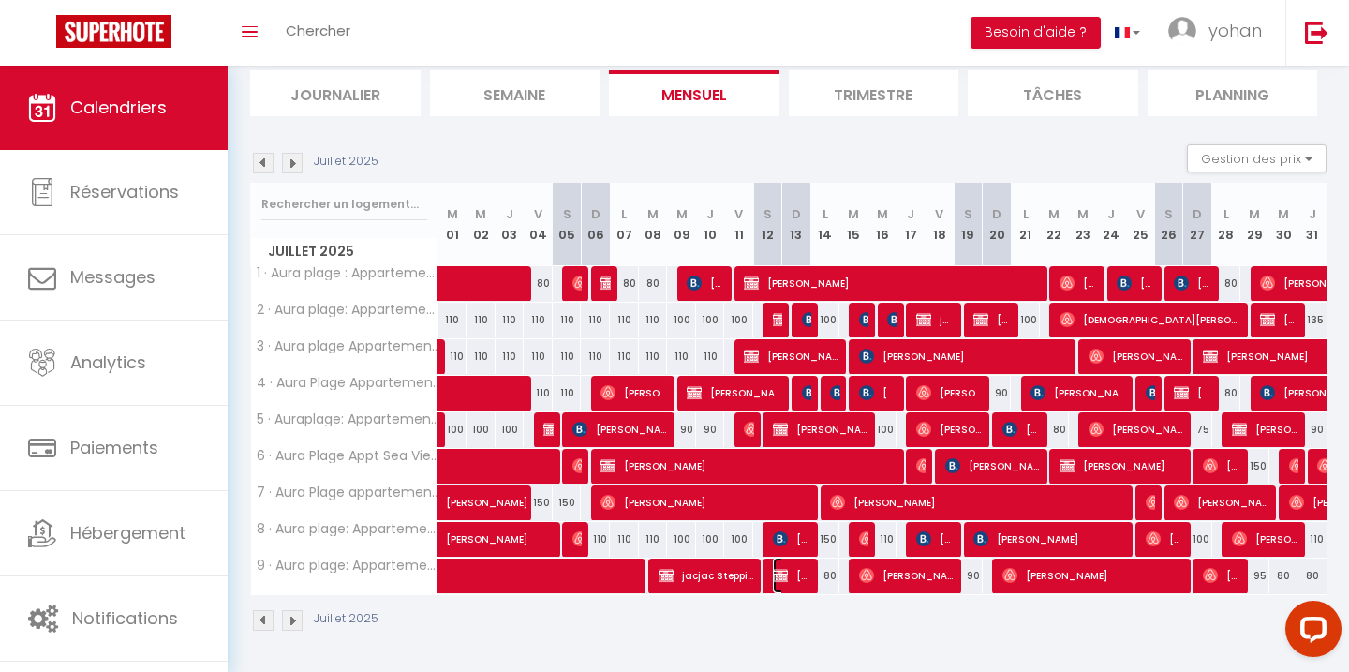
click at [796, 573] on span "[PERSON_NAME]" at bounding box center [792, 575] width 38 height 36
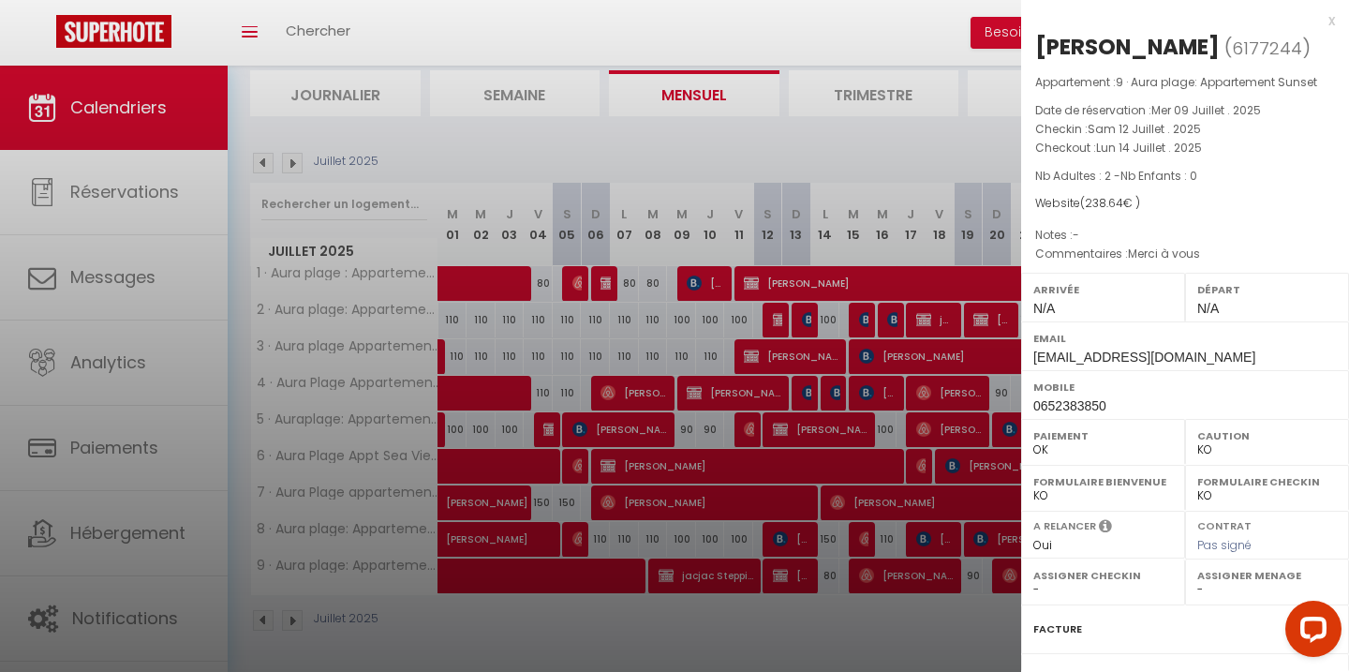
click at [796, 573] on div at bounding box center [674, 336] width 1349 height 672
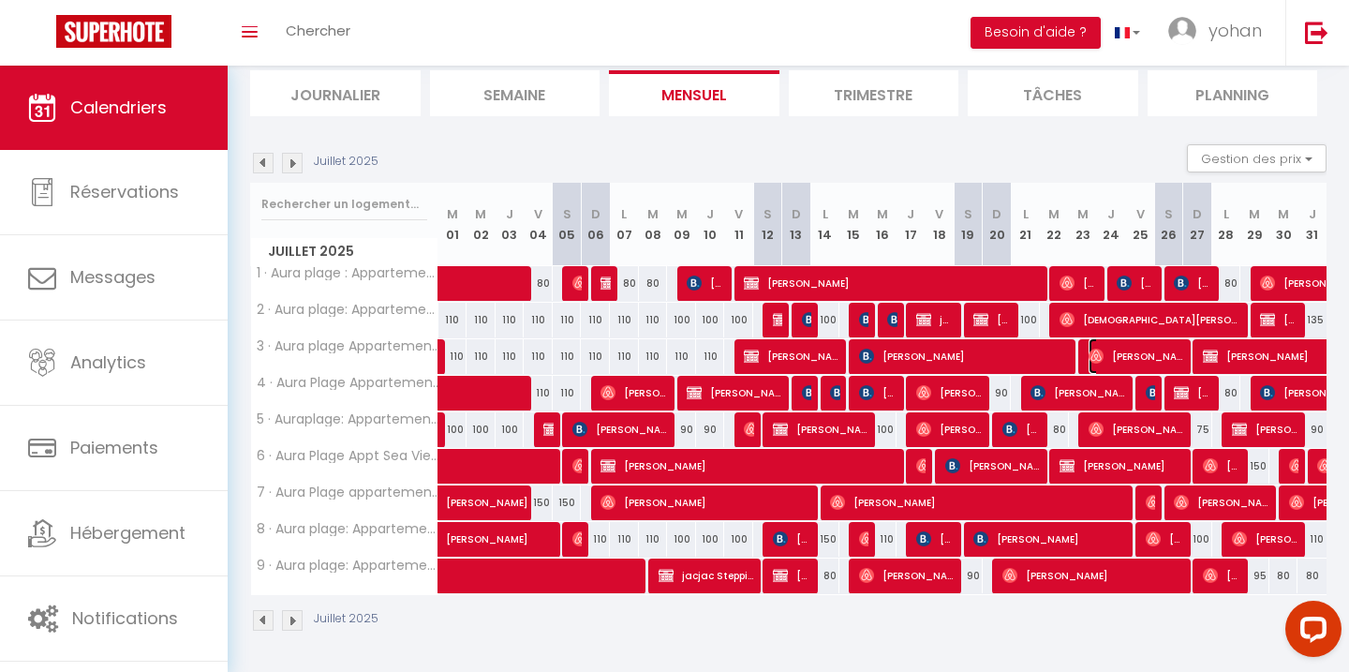
click at [1143, 362] on span "[PERSON_NAME]" at bounding box center [1137, 356] width 96 height 36
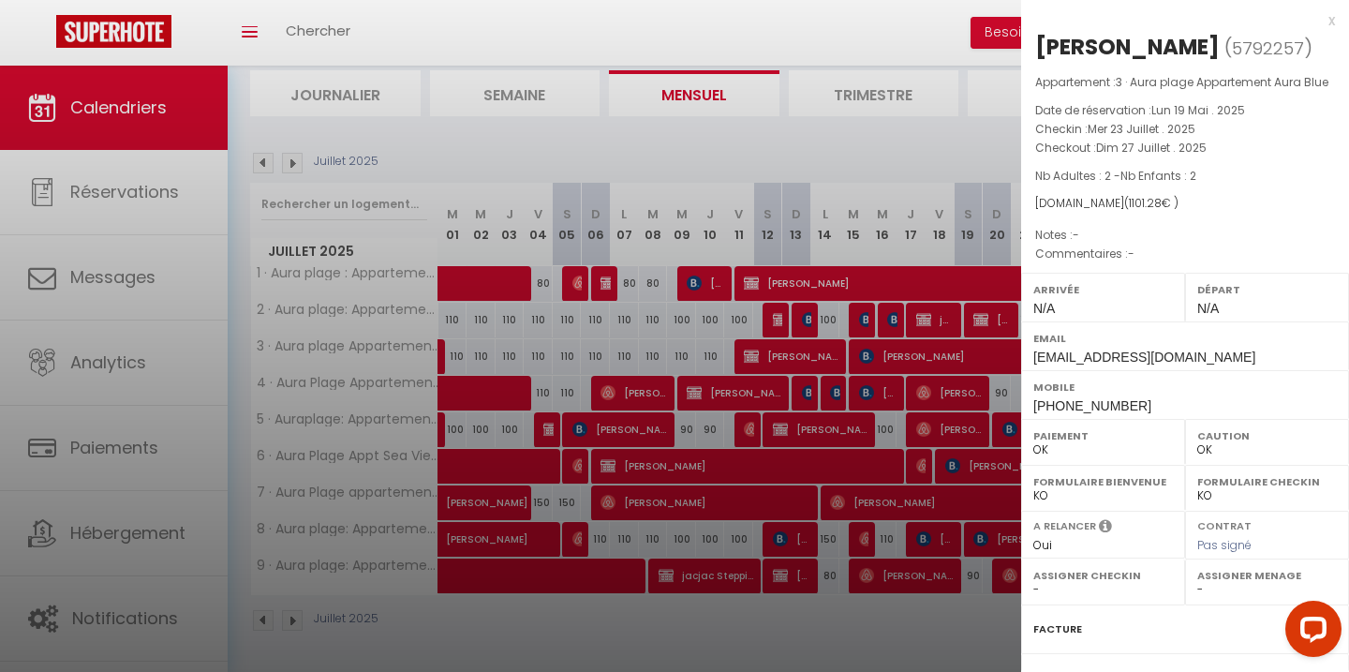
click at [957, 344] on div at bounding box center [674, 336] width 1349 height 672
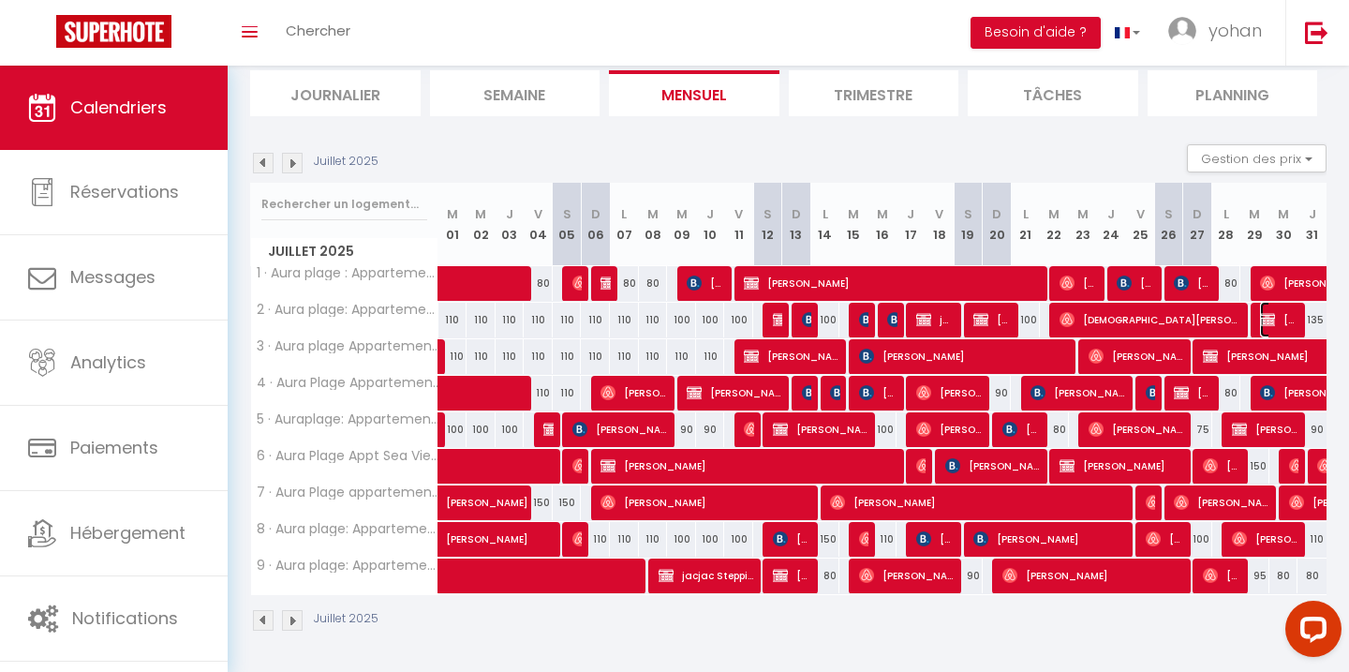
click at [1268, 319] on img at bounding box center [1267, 319] width 15 height 15
select select "KO"
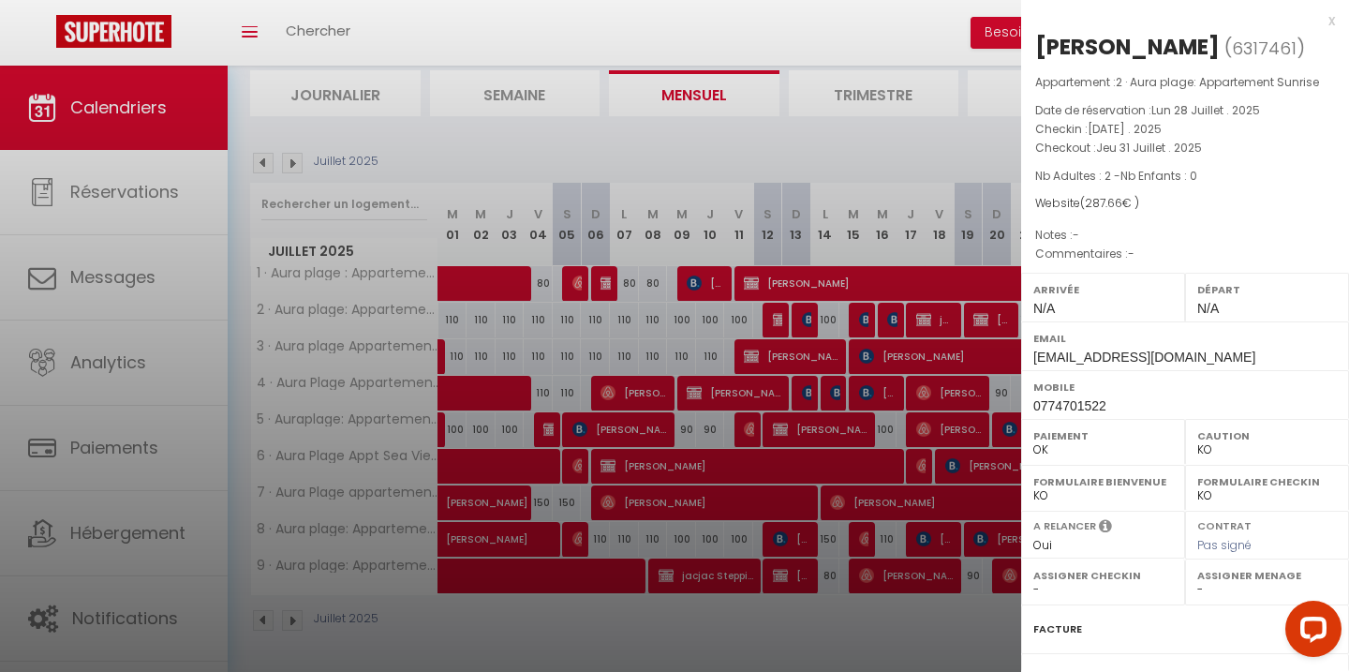
click at [875, 392] on div at bounding box center [674, 336] width 1349 height 672
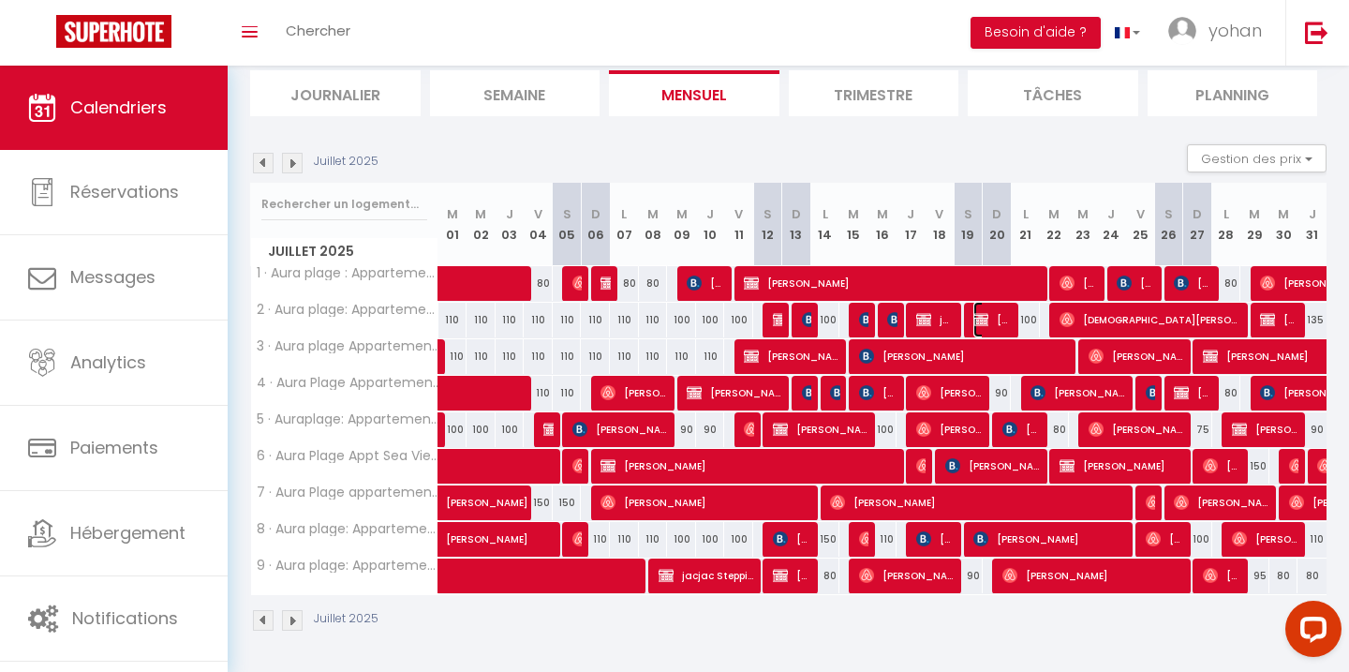
click at [982, 321] on img at bounding box center [980, 319] width 15 height 15
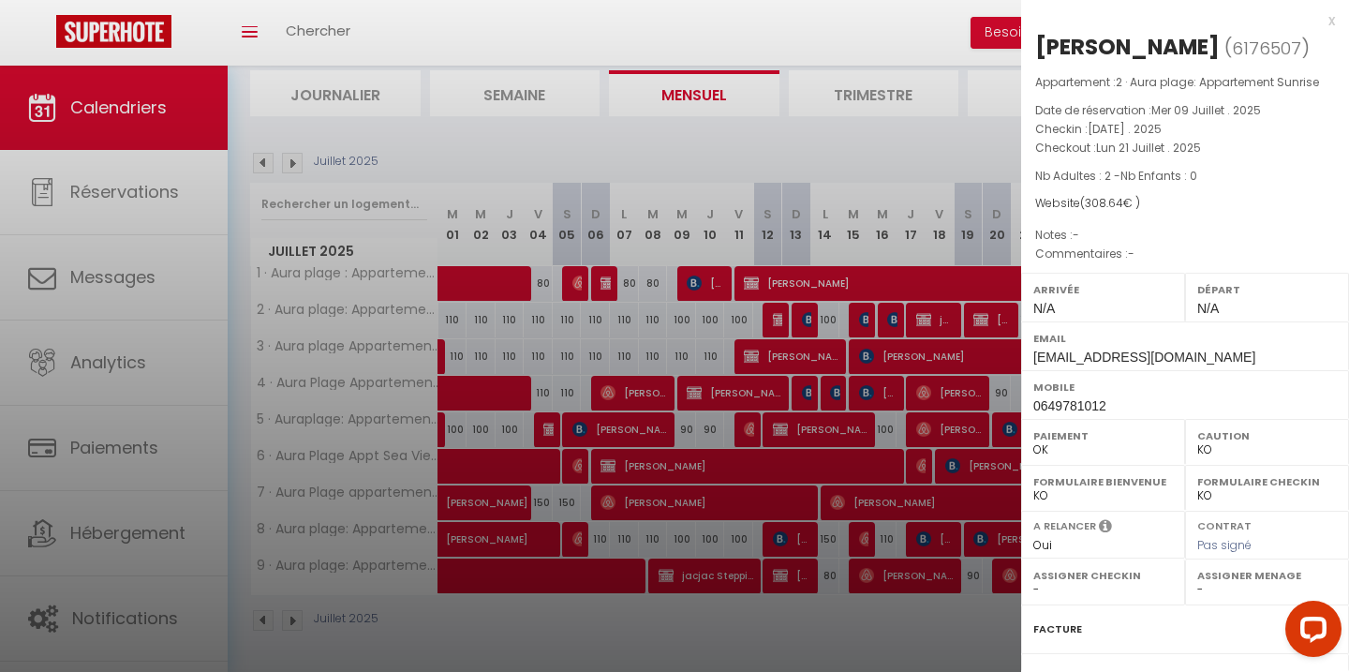
click at [933, 337] on div at bounding box center [674, 336] width 1349 height 672
